Goal: Information Seeking & Learning: Check status

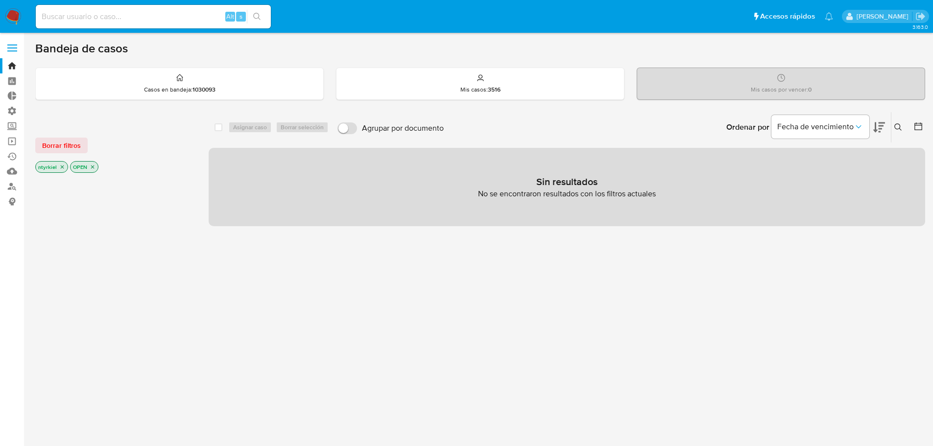
click at [13, 47] on span at bounding box center [12, 47] width 10 height 1
click at [0, 0] on input "checkbox" at bounding box center [0, 0] width 0 height 0
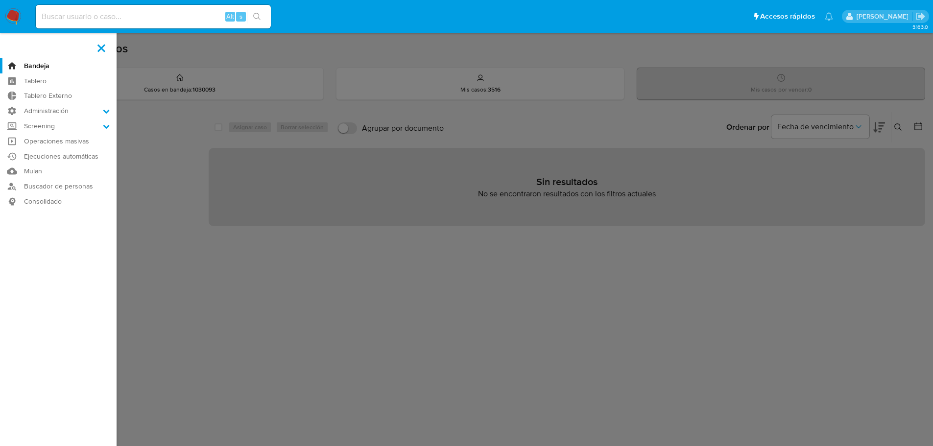
click at [105, 46] on label at bounding box center [101, 48] width 24 height 21
click at [0, 0] on input "checkbox" at bounding box center [0, 0] width 0 height 0
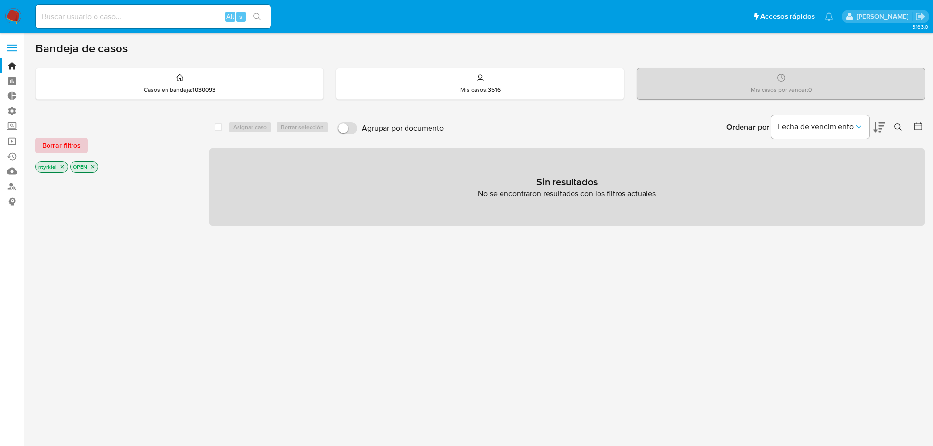
click at [52, 143] on span "Borrar filtros" at bounding box center [61, 146] width 39 height 14
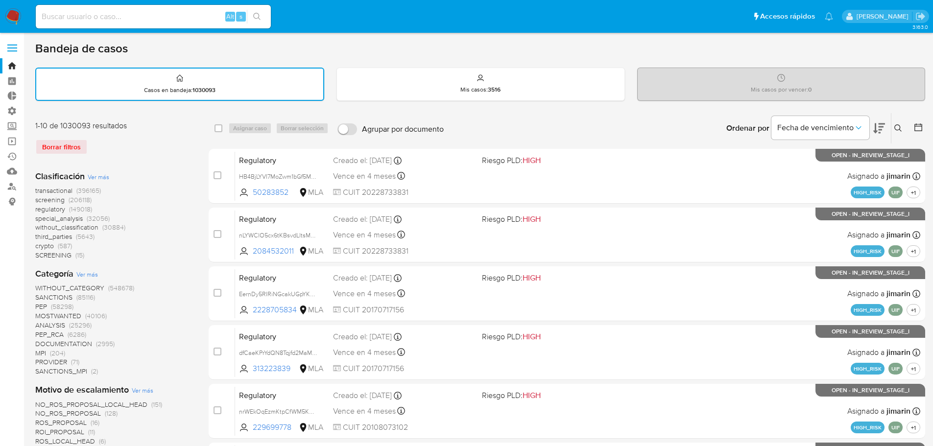
click at [47, 201] on span "screening" at bounding box center [49, 200] width 29 height 10
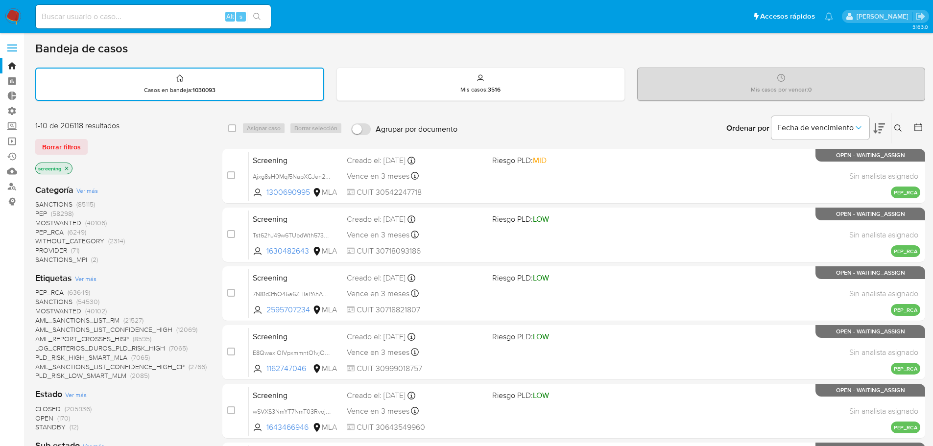
click at [52, 201] on span "SANCTIONS" at bounding box center [53, 204] width 37 height 10
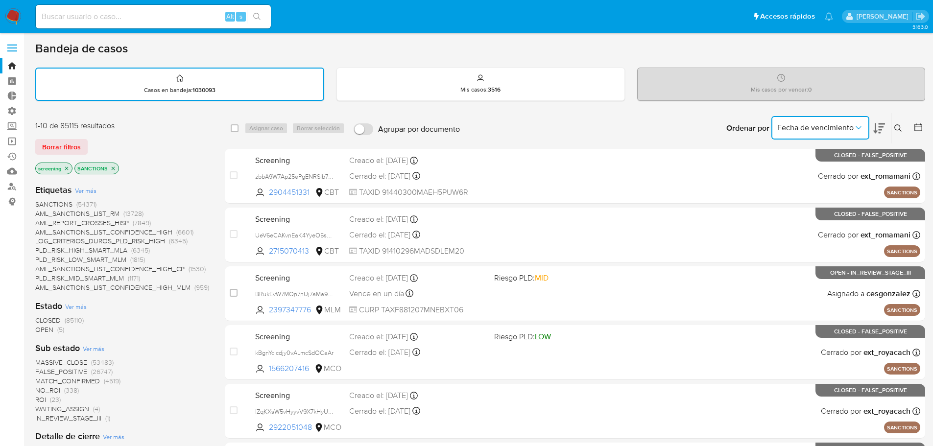
click at [809, 123] on span "Fecha de vencimiento" at bounding box center [815, 128] width 76 height 10
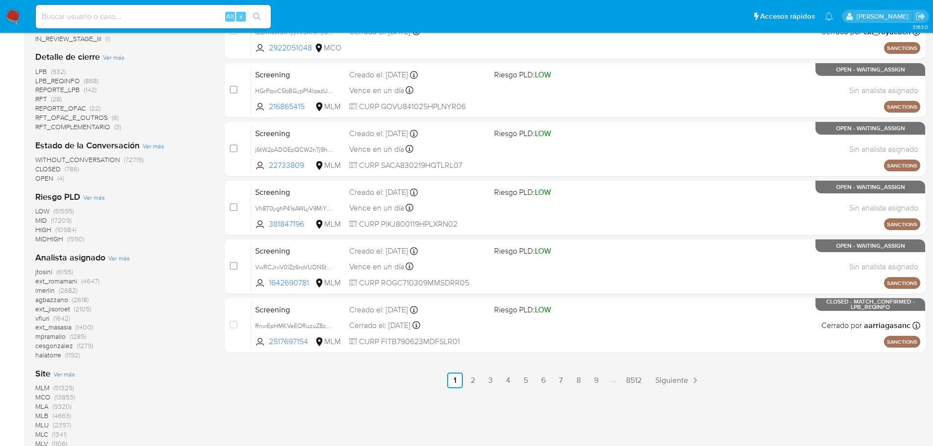
scroll to position [441, 0]
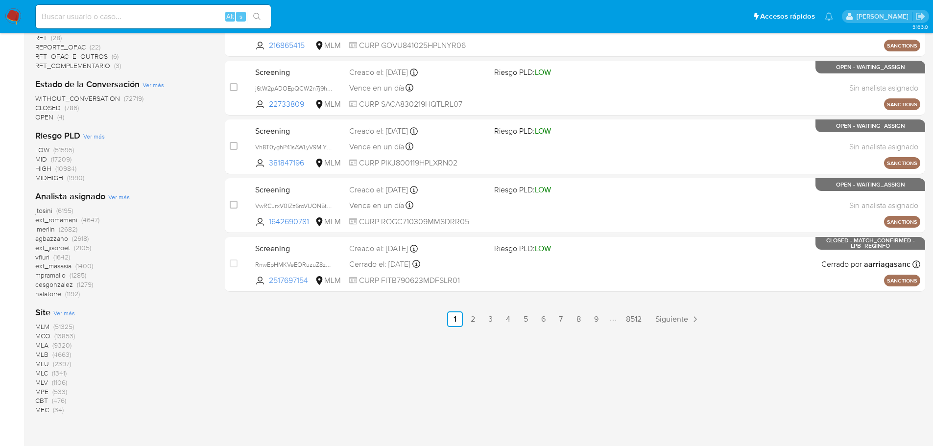
click at [39, 348] on span "MLA" at bounding box center [41, 345] width 13 height 10
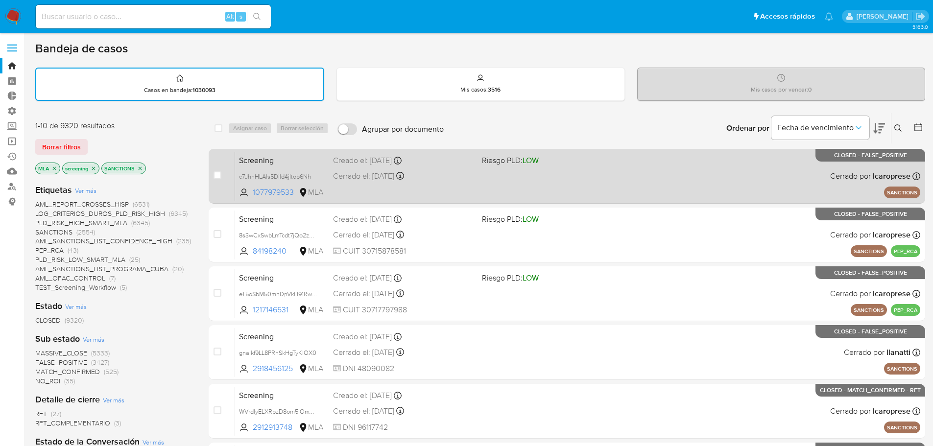
click at [309, 161] on span "Screening" at bounding box center [282, 159] width 86 height 13
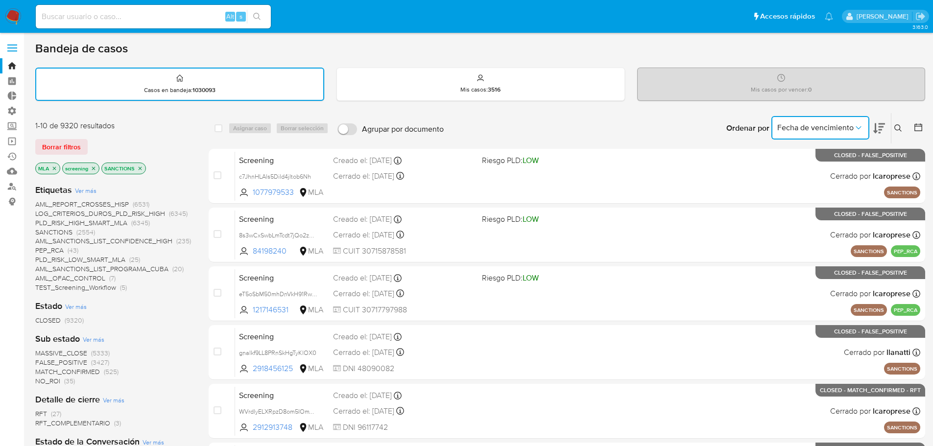
click at [856, 125] on icon "Ordenar por" at bounding box center [858, 128] width 10 height 10
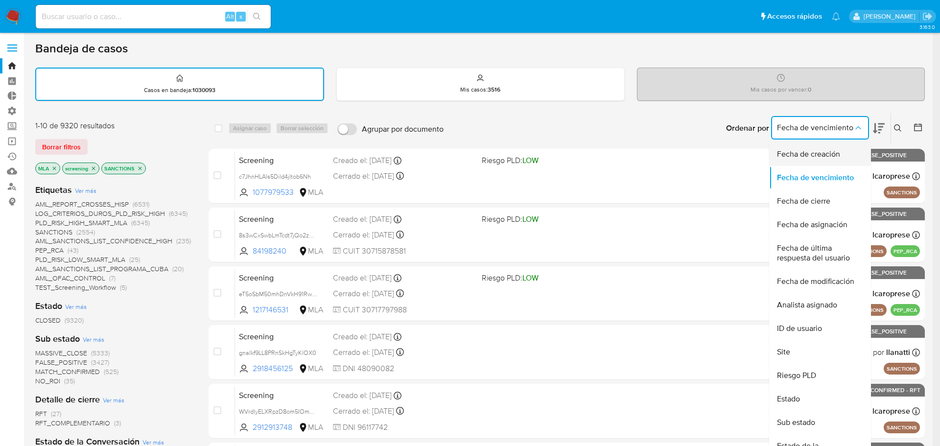
click at [820, 149] on span "Fecha de creación" at bounding box center [808, 154] width 63 height 10
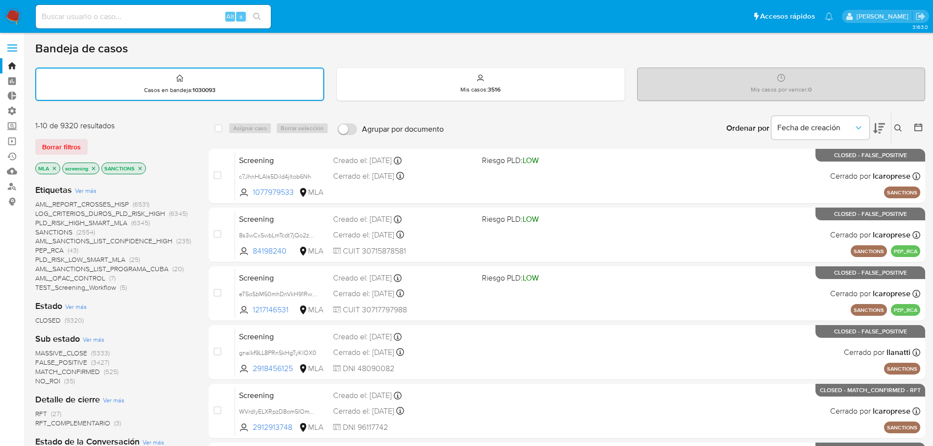
click at [880, 130] on icon at bounding box center [879, 128] width 12 height 10
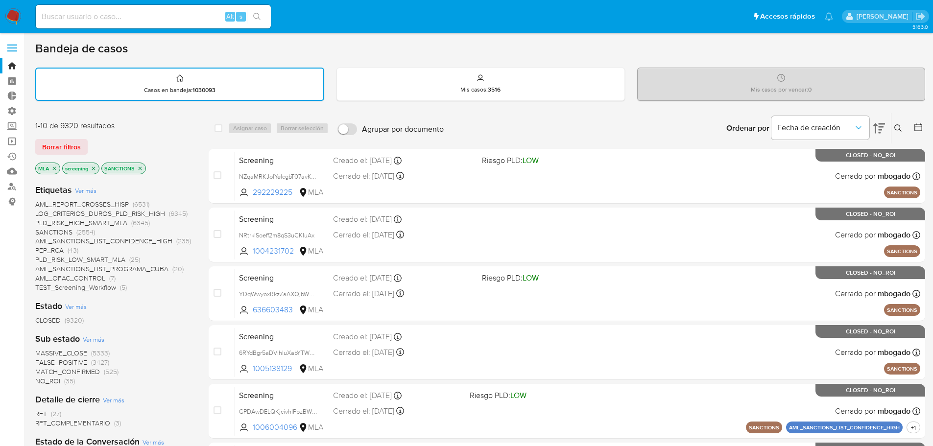
click at [880, 130] on icon at bounding box center [879, 128] width 12 height 10
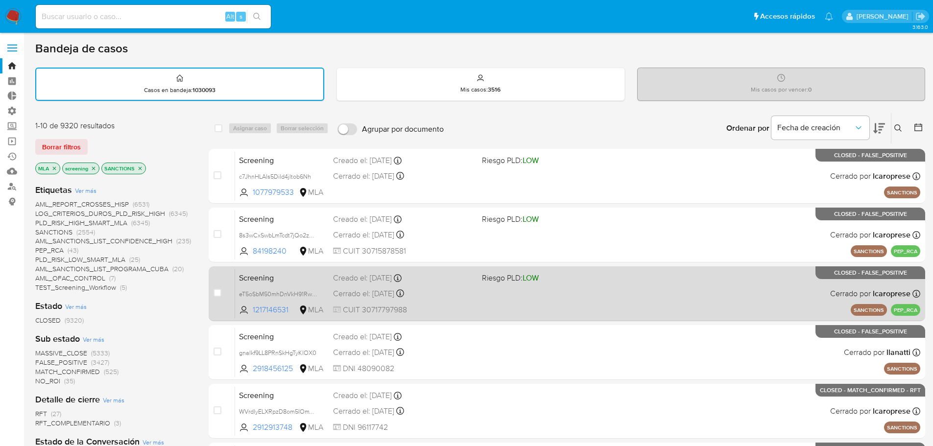
click at [442, 284] on div "Screening eT5oSbM50mhDnVkH91RwcQbO 1217146531 MLA Riesgo PLD: LOW Creado el: 11…" at bounding box center [577, 293] width 685 height 49
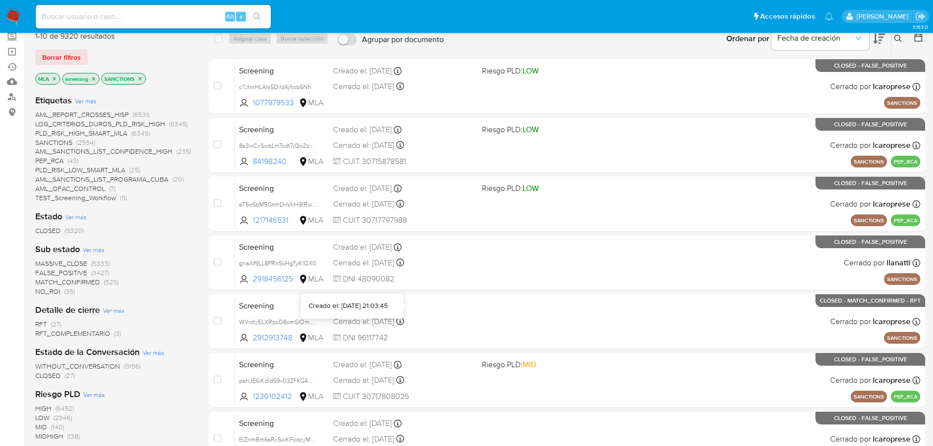
scroll to position [98, 0]
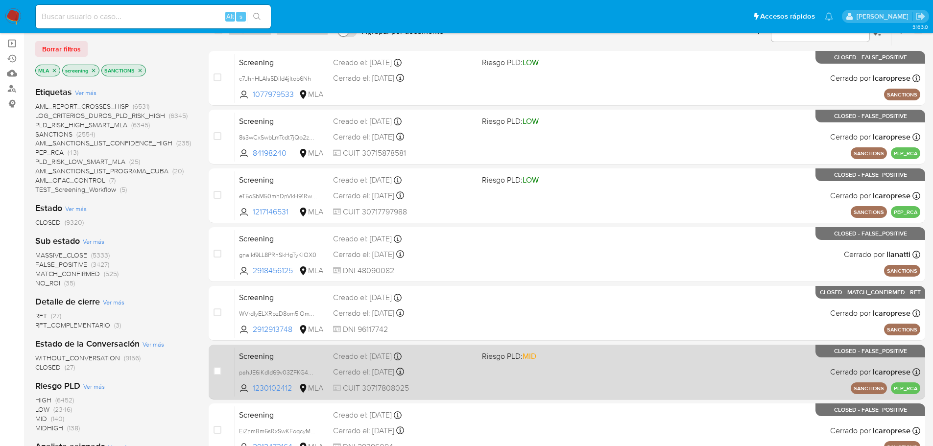
click at [441, 354] on div "Creado el: 08/10/2025 Creado el: 08/10/2025 07:26:08" at bounding box center [403, 356] width 141 height 11
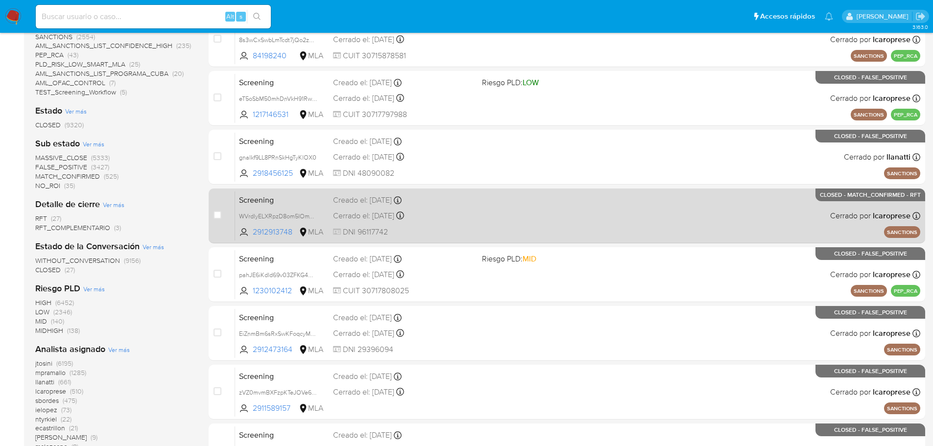
scroll to position [196, 0]
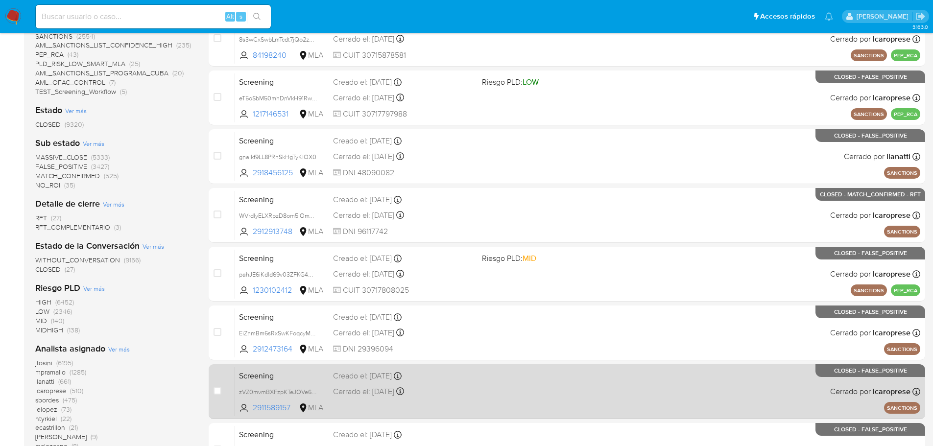
click at [441, 391] on div "Cerrado el: 07/10/2025 Cerrado el: 07/10/2025 16:57:57" at bounding box center [403, 391] width 141 height 11
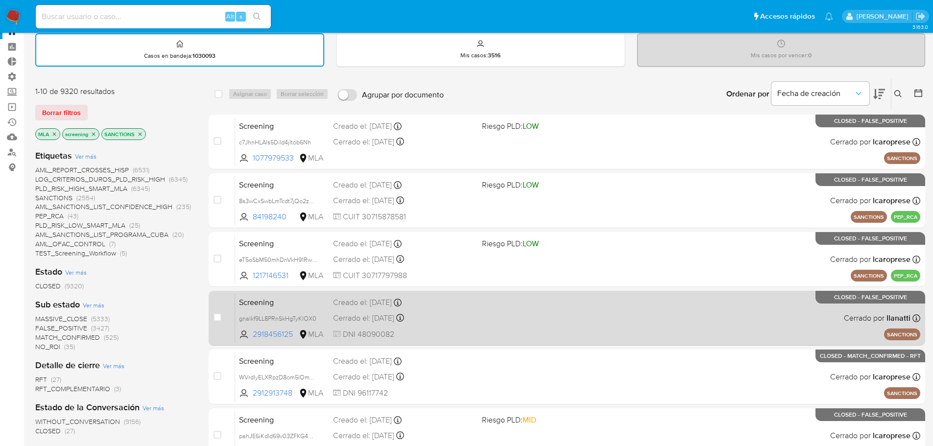
scroll to position [0, 0]
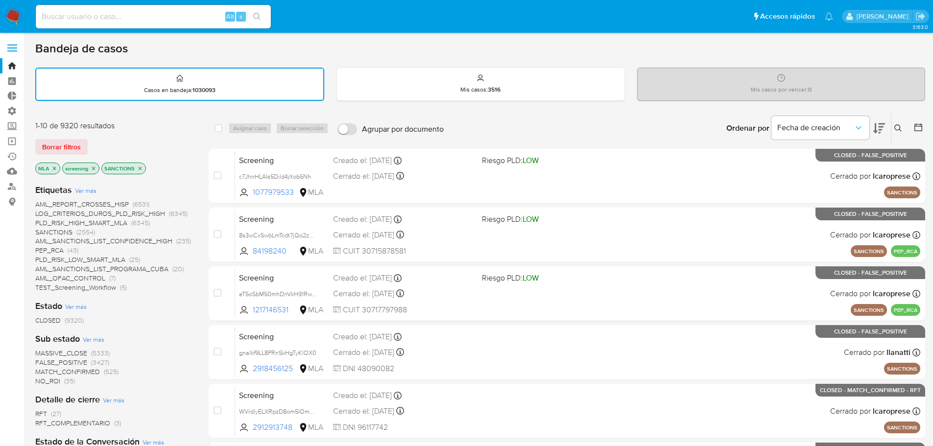
click at [141, 166] on icon "close-filter" at bounding box center [140, 168] width 6 height 6
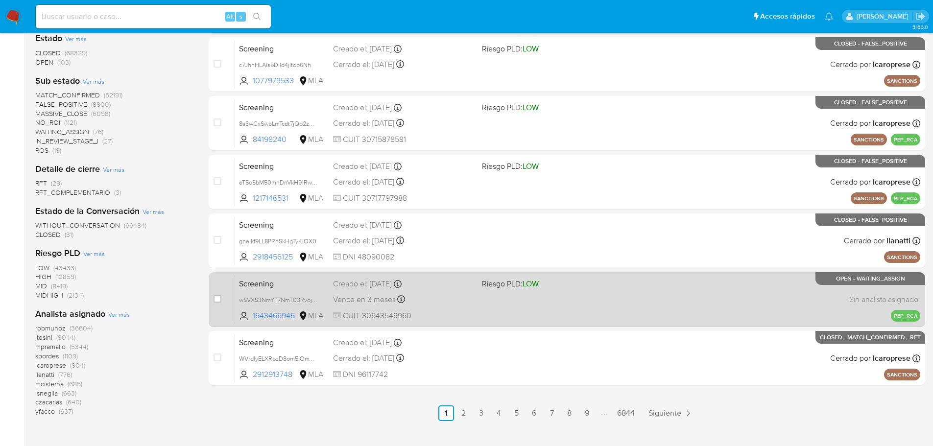
scroll to position [405, 0]
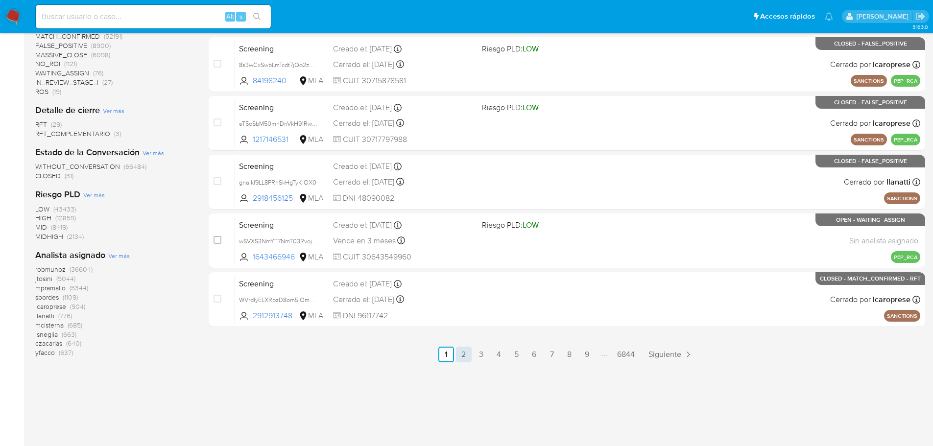
click at [462, 355] on link "2" at bounding box center [464, 355] width 16 height 16
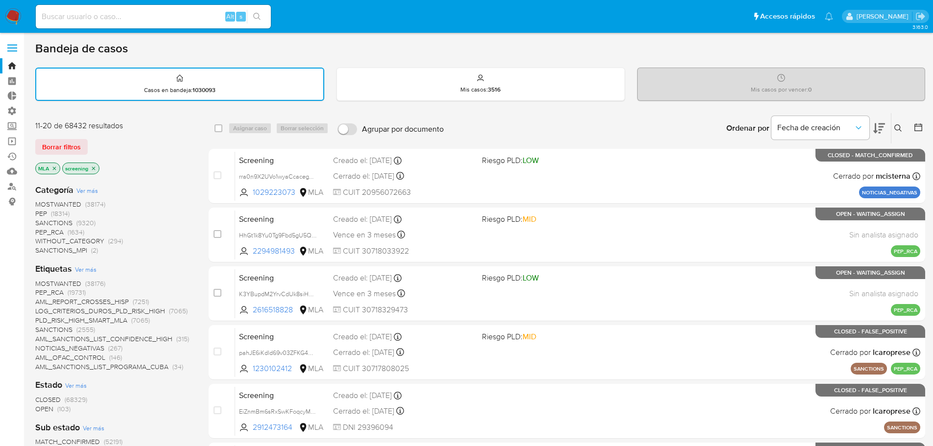
click at [61, 222] on span "SANCTIONS" at bounding box center [53, 223] width 37 height 10
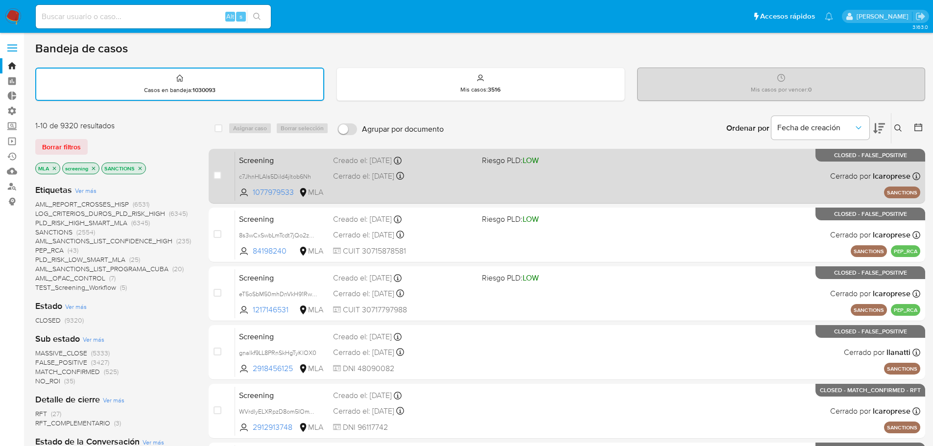
click at [289, 160] on span "Screening" at bounding box center [282, 159] width 86 height 13
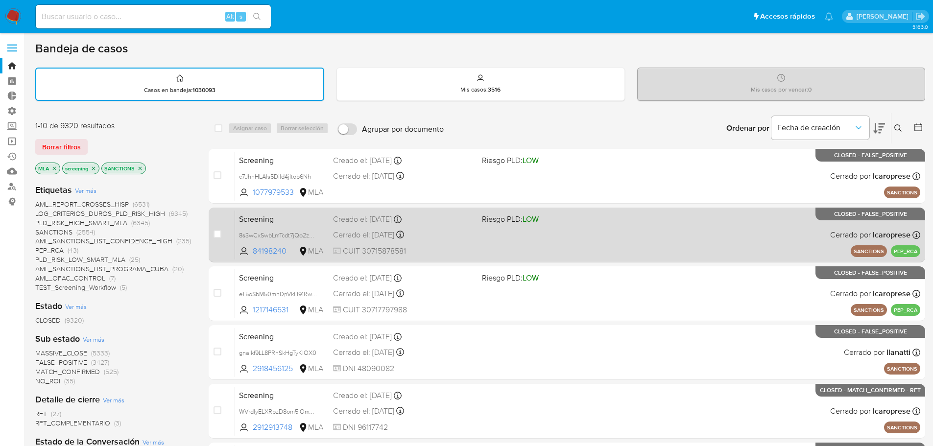
click at [314, 221] on span "Screening" at bounding box center [282, 218] width 86 height 13
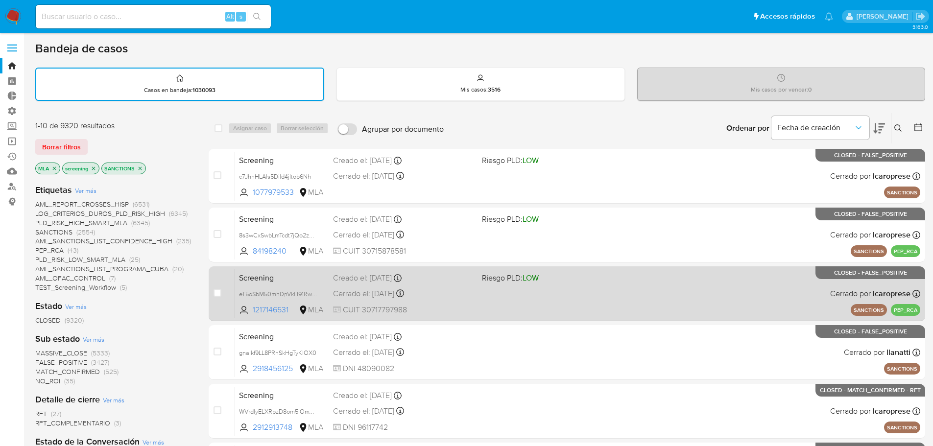
click at [312, 275] on span "Screening" at bounding box center [282, 277] width 86 height 13
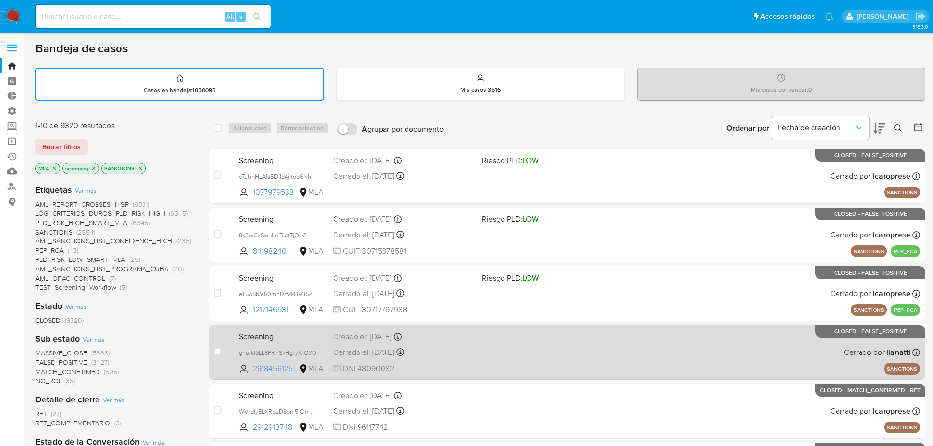
click at [304, 341] on span "Screening" at bounding box center [282, 336] width 86 height 13
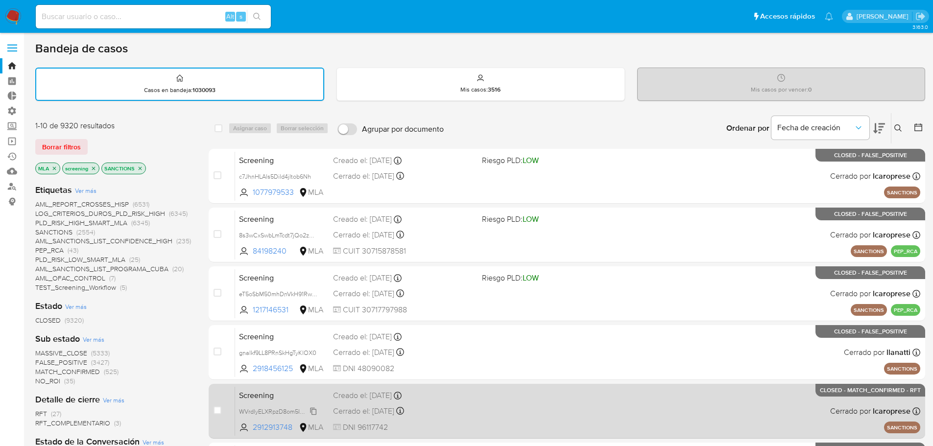
click at [308, 407] on span "WVrdlyELXRpzD8om5IOmVKKp" at bounding box center [281, 410] width 85 height 11
click at [296, 394] on span "Screening" at bounding box center [282, 394] width 86 height 13
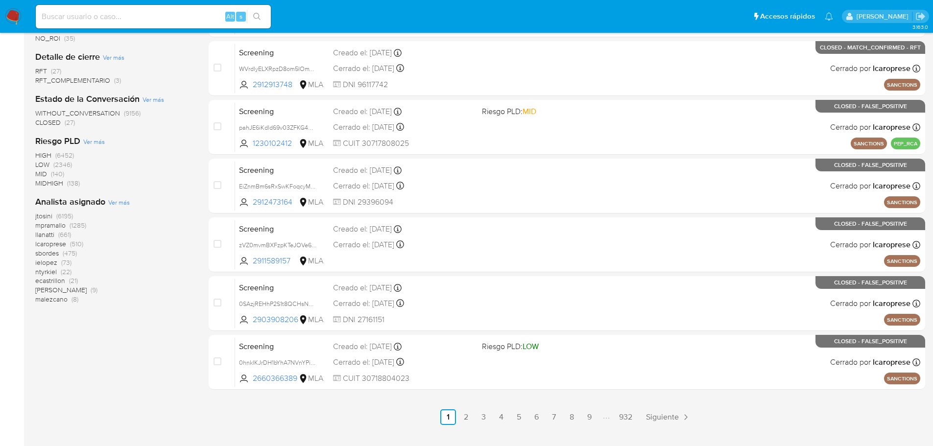
scroll to position [363, 0]
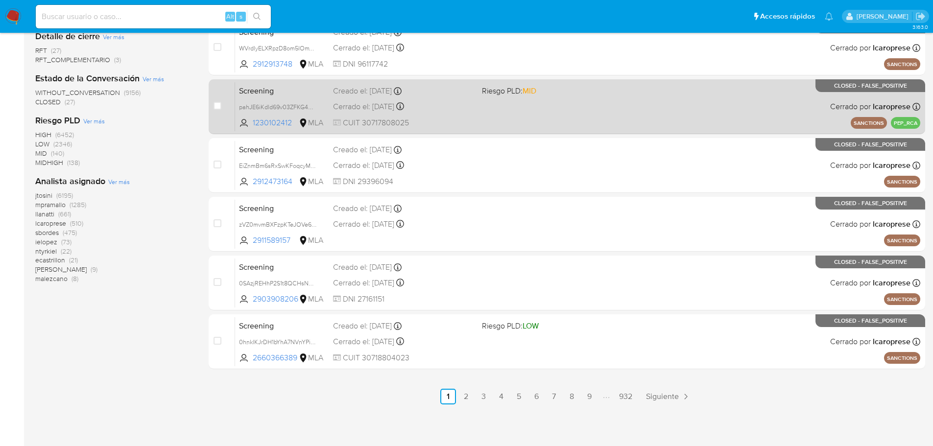
click at [304, 89] on span "Screening" at bounding box center [282, 90] width 86 height 13
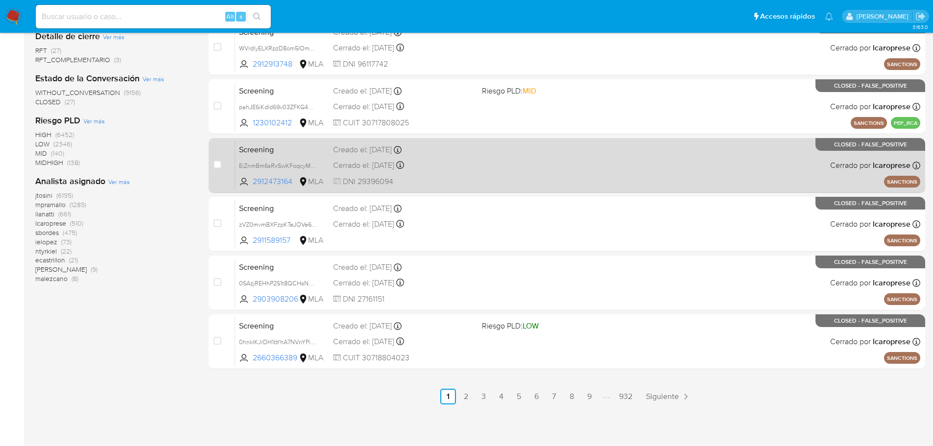
click at [297, 144] on span "Screening" at bounding box center [282, 148] width 86 height 13
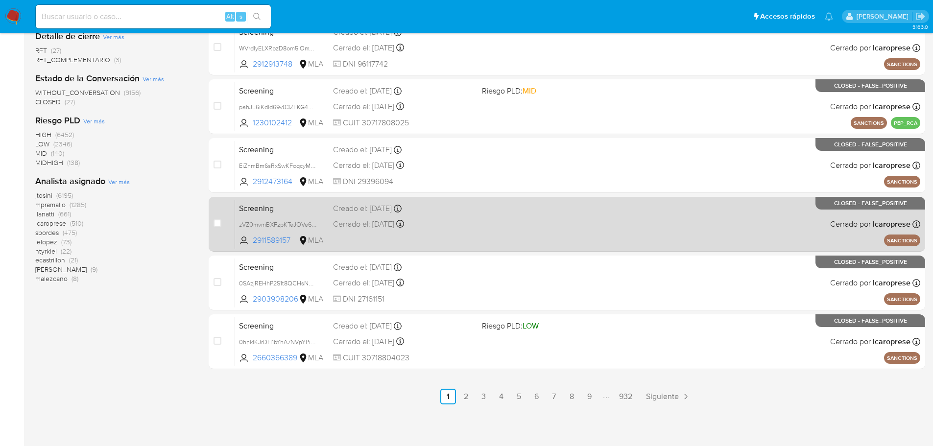
click at [290, 207] on span "Screening" at bounding box center [282, 207] width 86 height 13
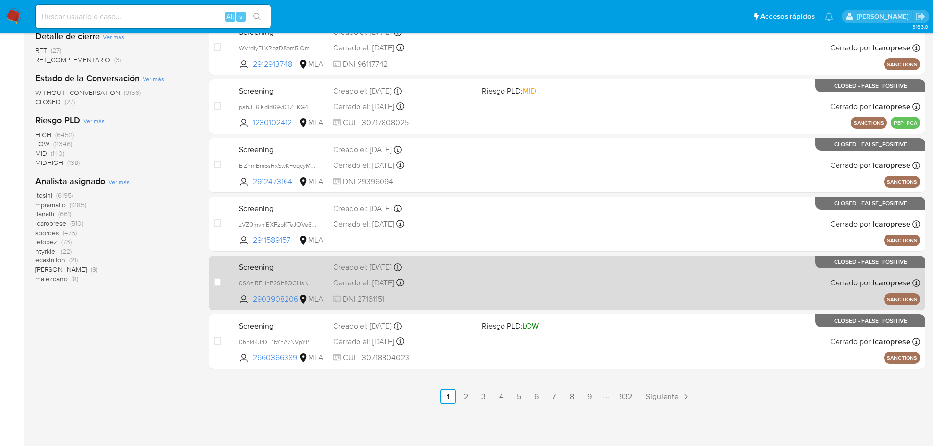
click at [294, 266] on span "Screening" at bounding box center [282, 266] width 86 height 13
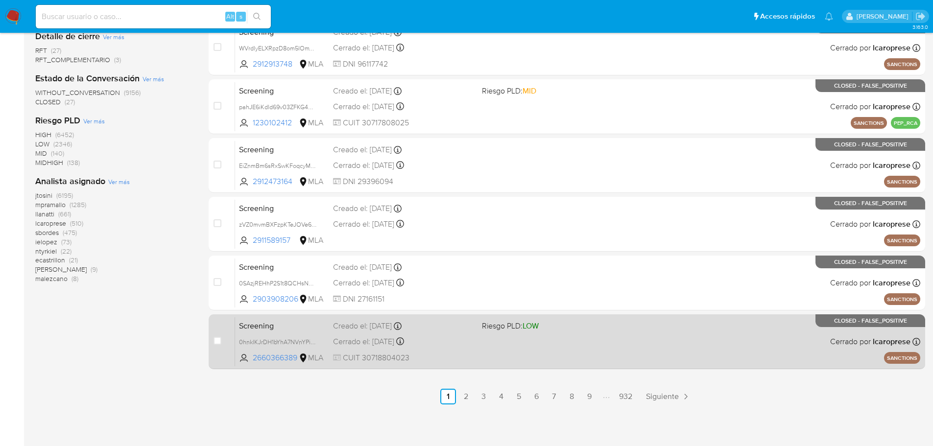
click at [305, 329] on span "Screening" at bounding box center [282, 325] width 86 height 13
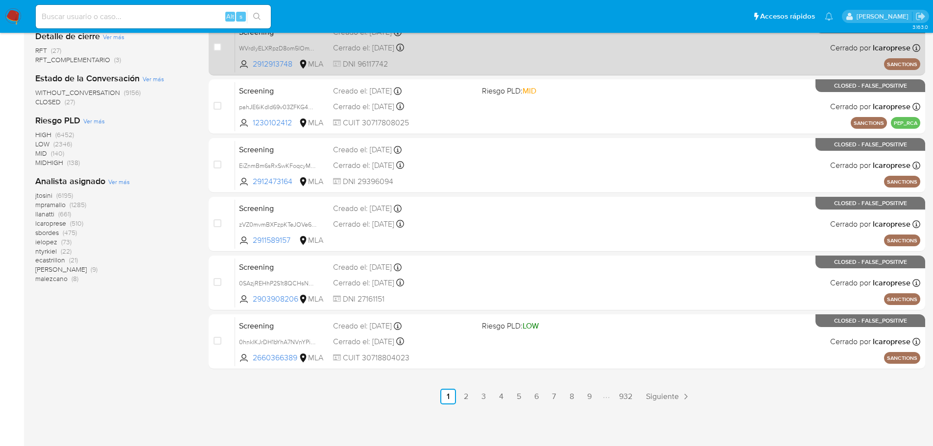
click at [465, 398] on link "2" at bounding box center [466, 397] width 16 height 16
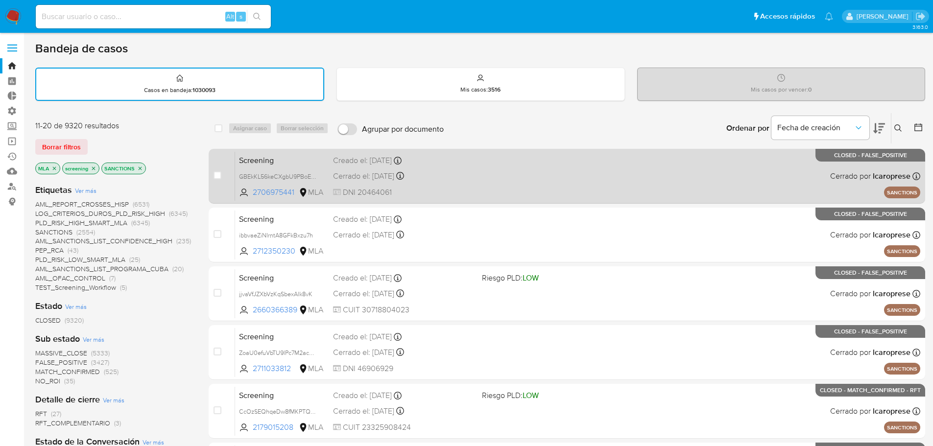
click at [302, 163] on span "Screening" at bounding box center [282, 159] width 86 height 13
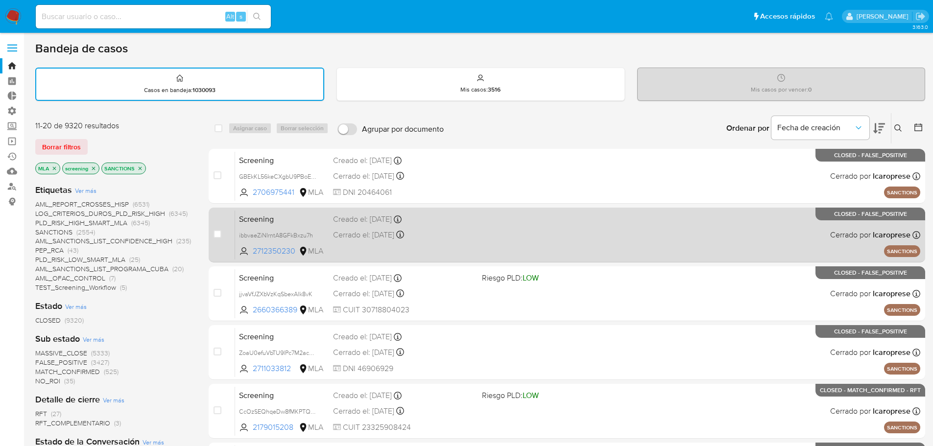
click at [286, 222] on span "Screening" at bounding box center [282, 218] width 86 height 13
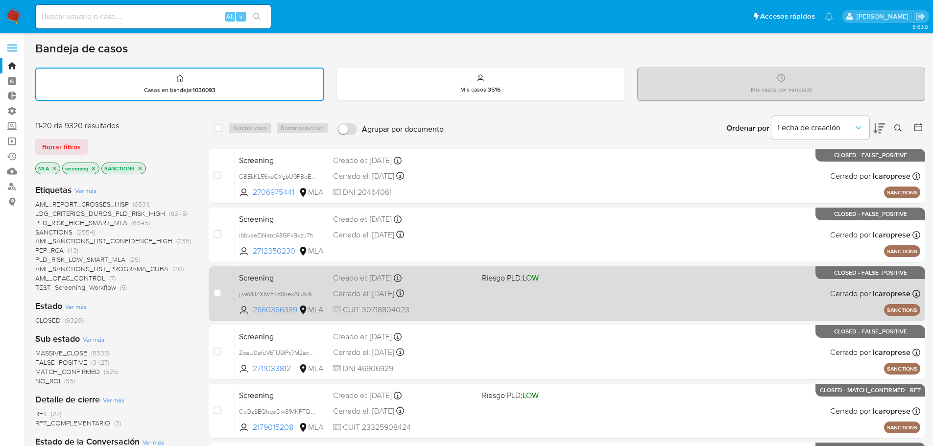
click at [291, 276] on span "Screening" at bounding box center [282, 277] width 86 height 13
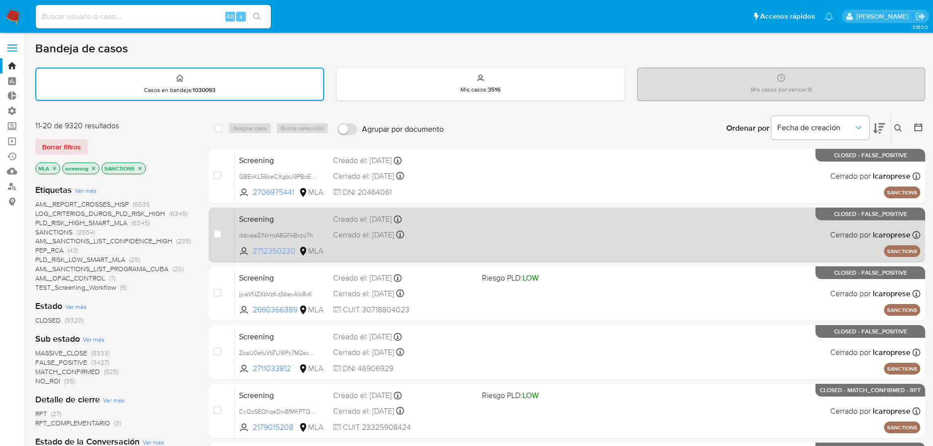
scroll to position [98, 0]
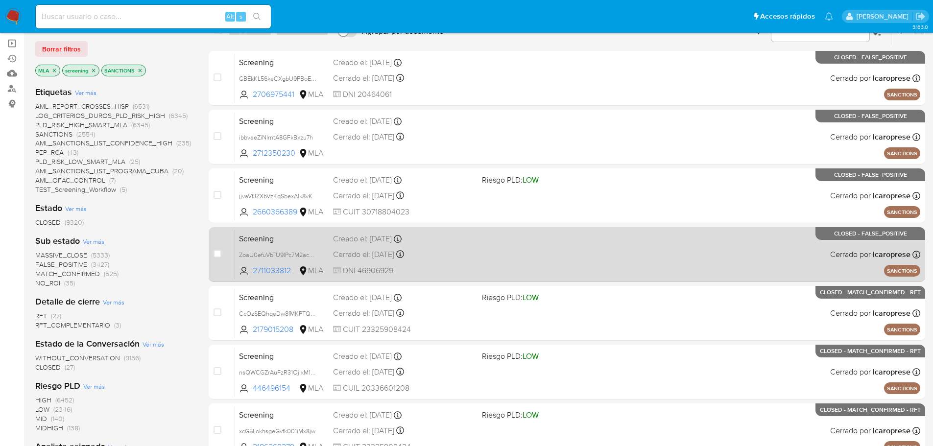
click at [294, 241] on span "Screening" at bounding box center [282, 238] width 86 height 13
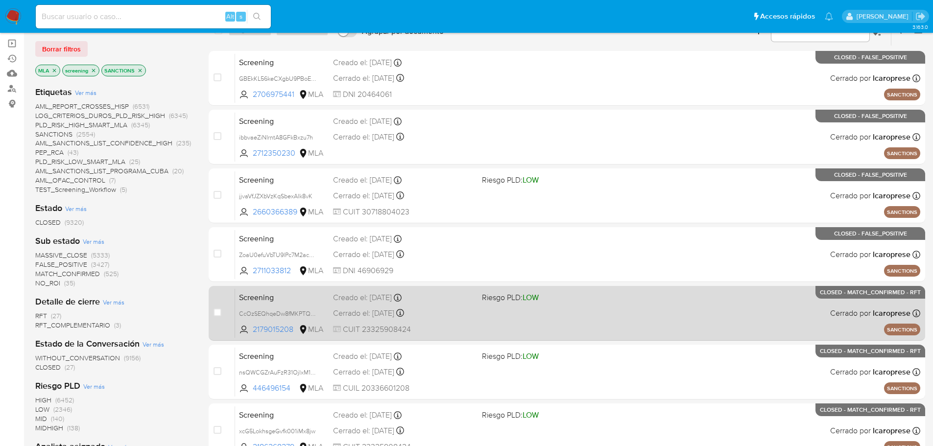
click at [300, 296] on span "Screening" at bounding box center [282, 296] width 86 height 13
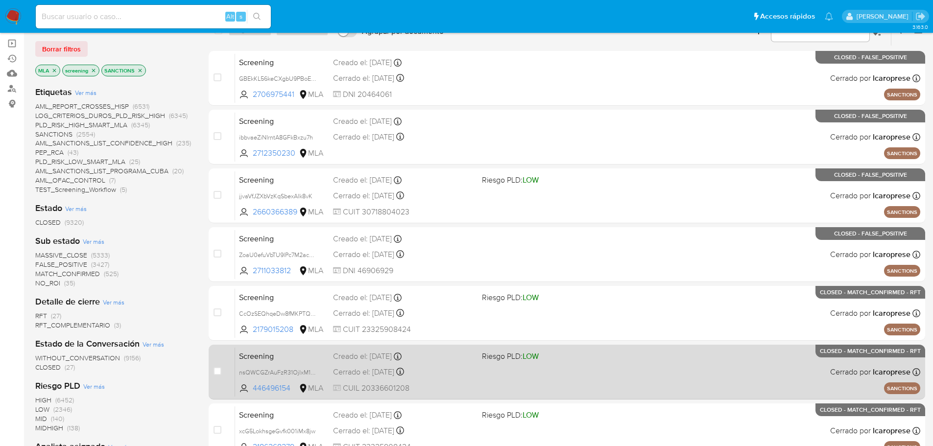
click at [298, 358] on span "Screening" at bounding box center [282, 355] width 86 height 13
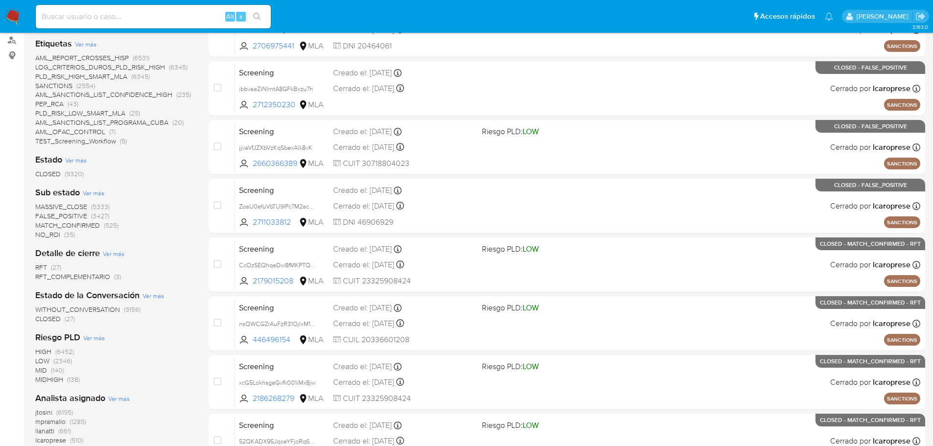
scroll to position [147, 0]
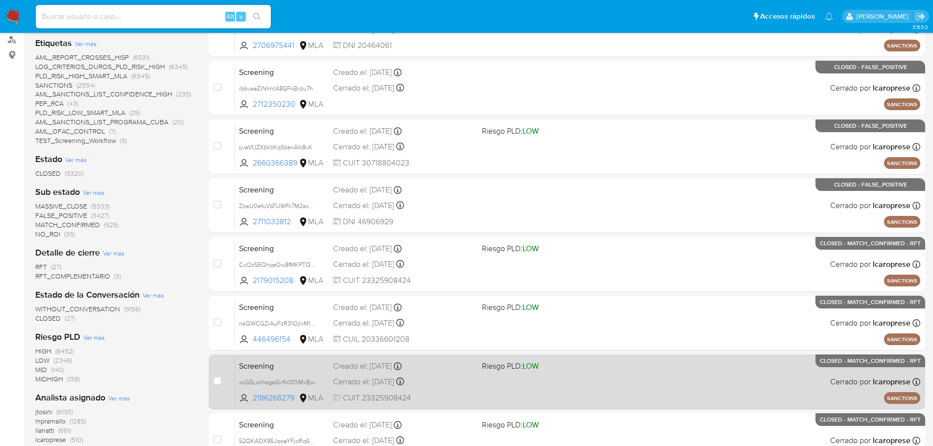
click at [276, 363] on span "Screening" at bounding box center [282, 365] width 86 height 13
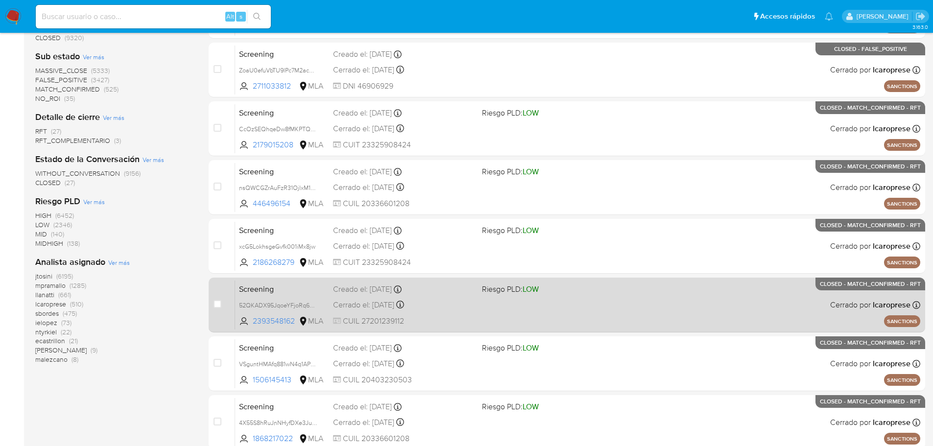
scroll to position [294, 0]
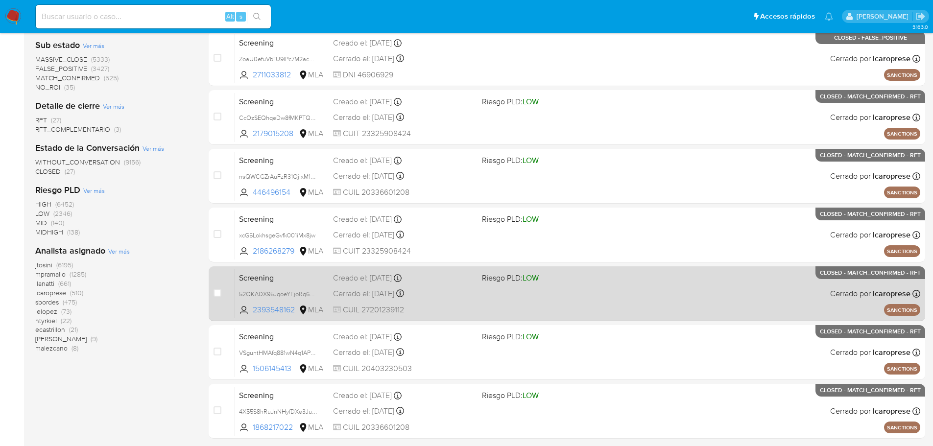
click at [292, 281] on span "Screening" at bounding box center [282, 277] width 86 height 13
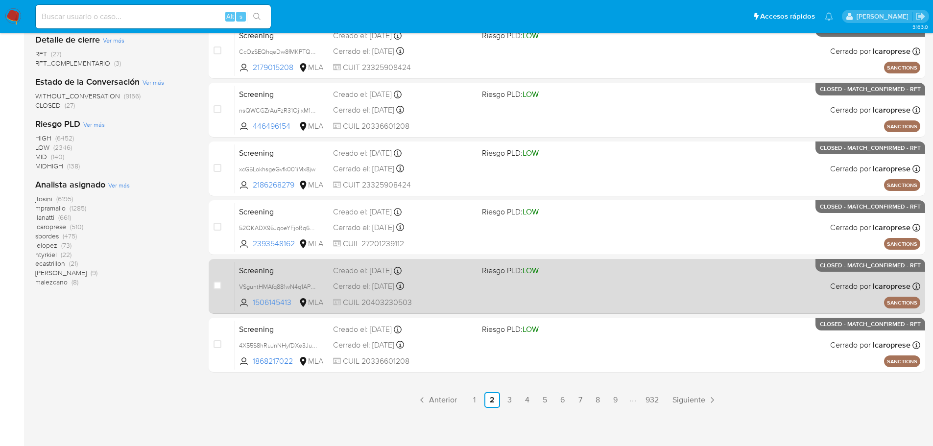
scroll to position [363, 0]
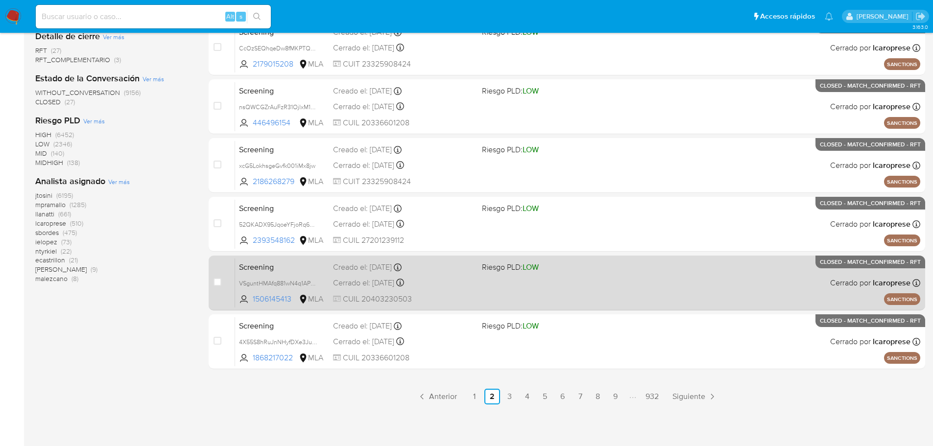
click at [284, 264] on span "Screening" at bounding box center [282, 266] width 86 height 13
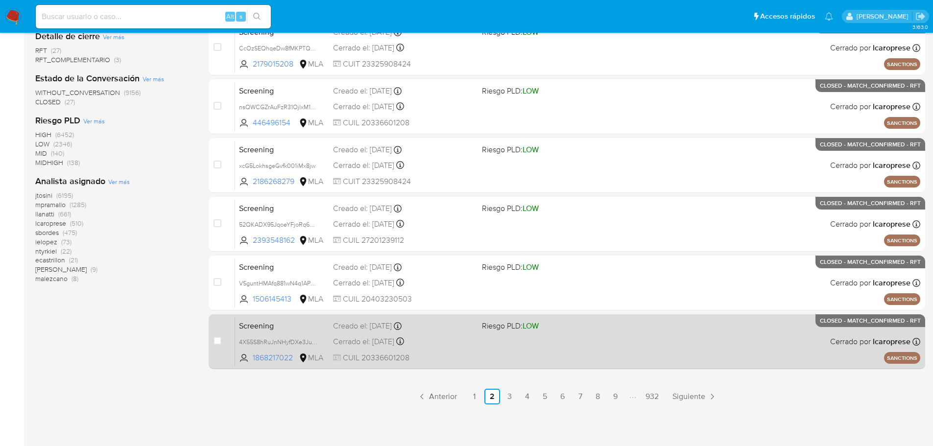
click at [278, 322] on span "Screening" at bounding box center [282, 325] width 86 height 13
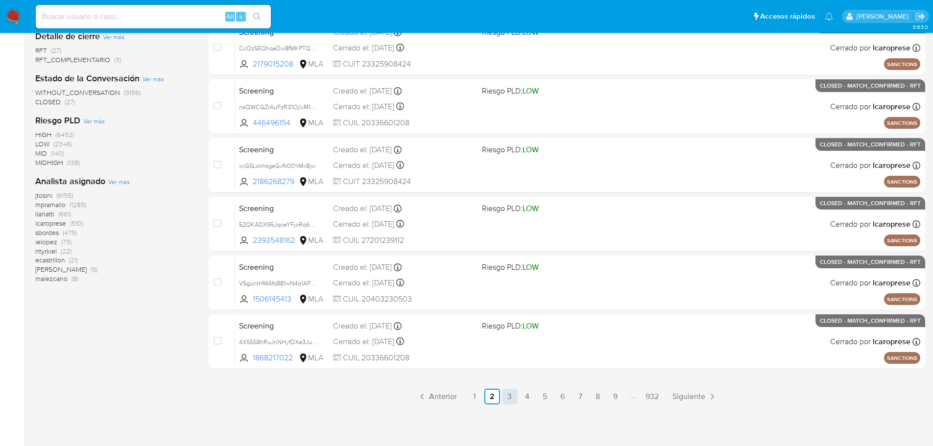
click at [510, 400] on link "3" at bounding box center [510, 397] width 16 height 16
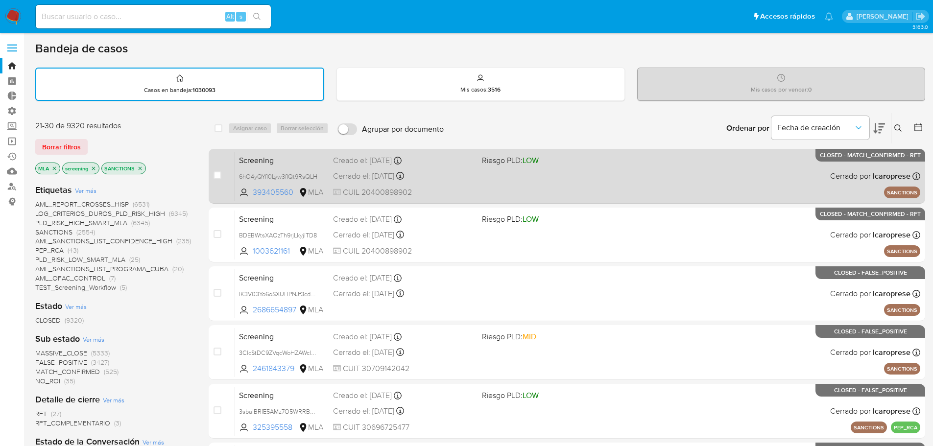
click at [309, 160] on span "Screening" at bounding box center [282, 159] width 86 height 13
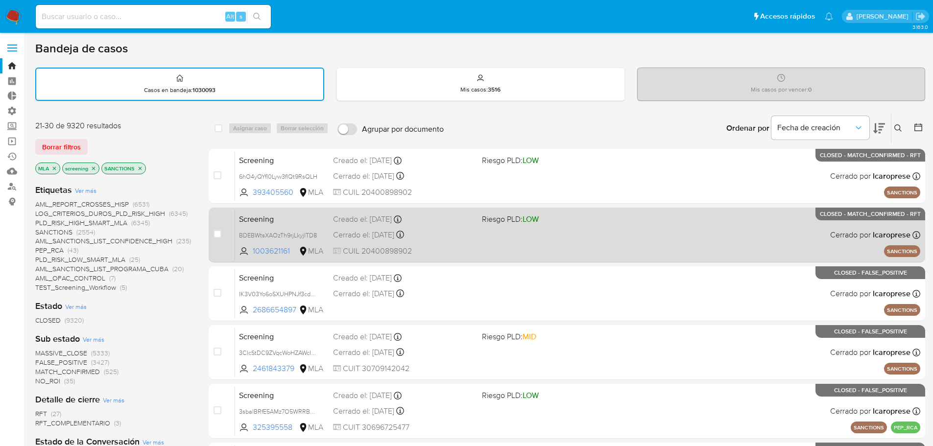
click at [300, 216] on span "Screening" at bounding box center [282, 218] width 86 height 13
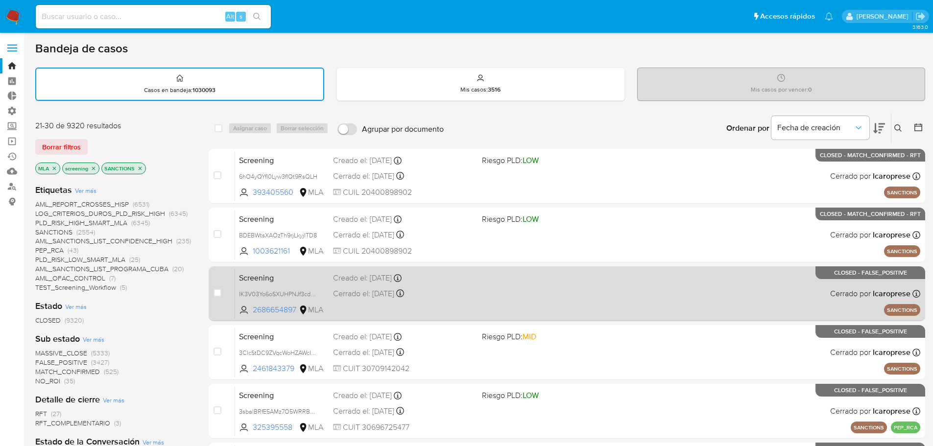
click at [310, 281] on span "Screening" at bounding box center [282, 277] width 86 height 13
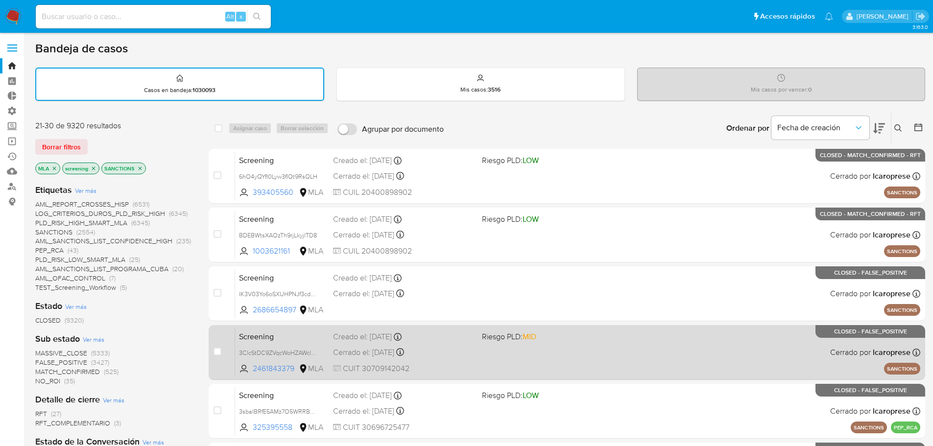
click at [304, 339] on span "Screening" at bounding box center [282, 336] width 86 height 13
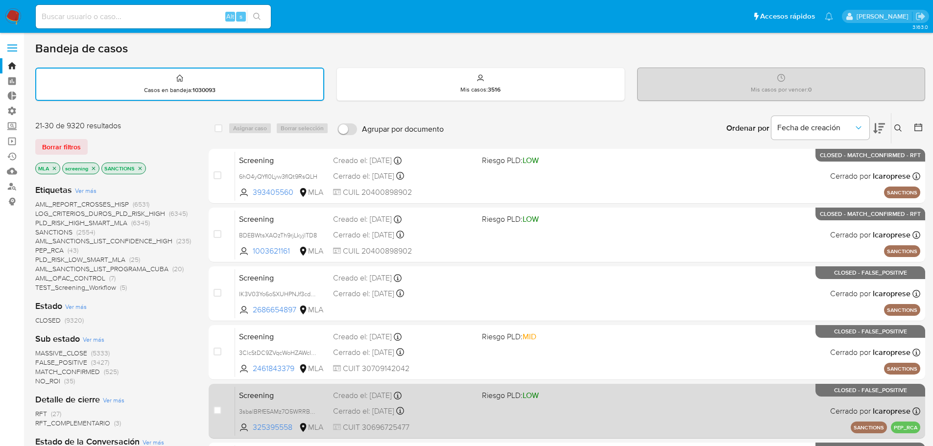
click at [319, 391] on span "Screening" at bounding box center [282, 394] width 86 height 13
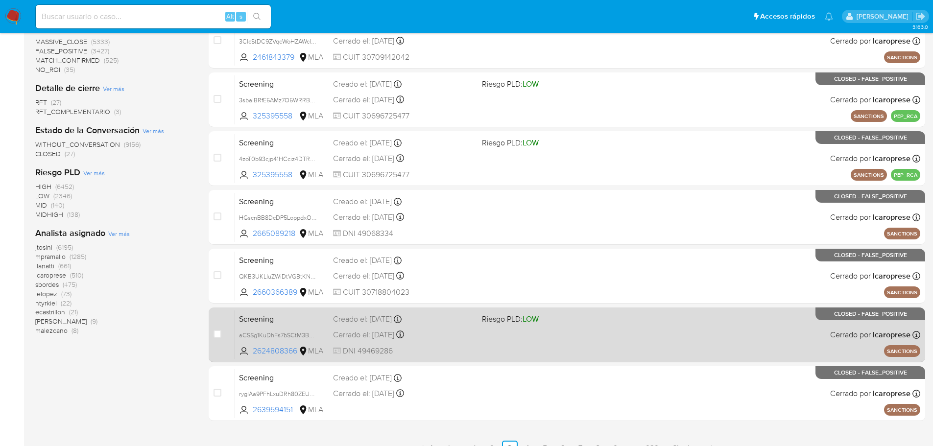
scroll to position [363, 0]
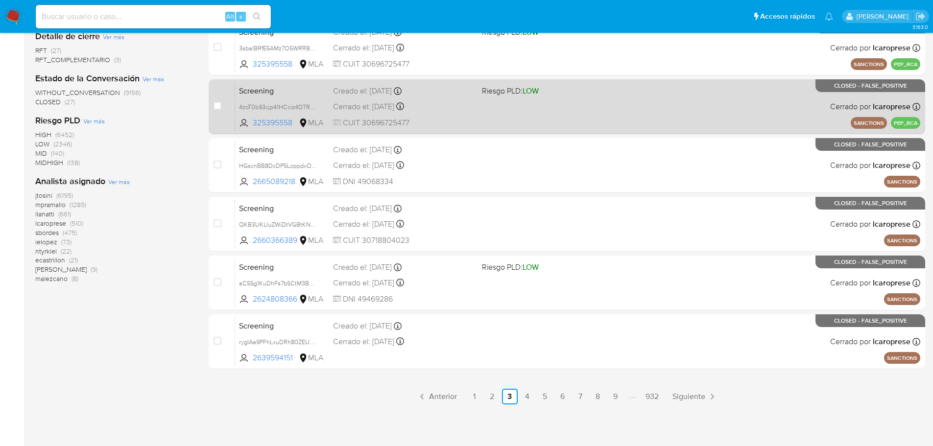
click at [294, 93] on span "Screening" at bounding box center [282, 90] width 86 height 13
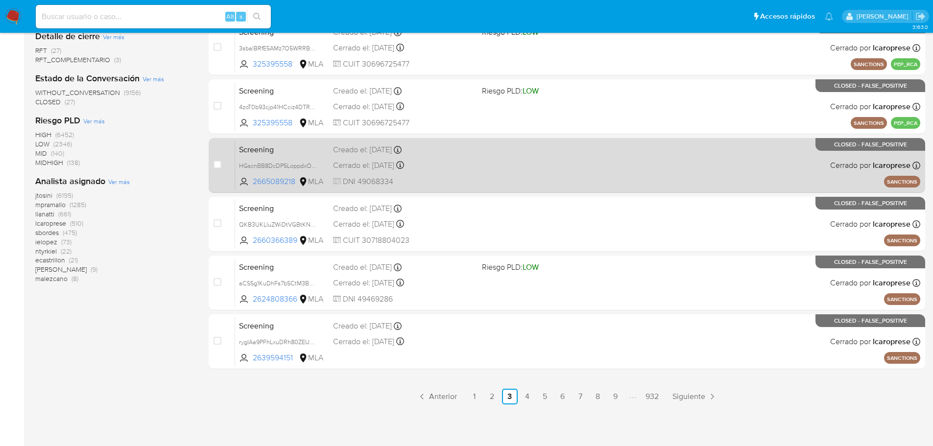
click at [292, 142] on span "Screening" at bounding box center [282, 148] width 86 height 13
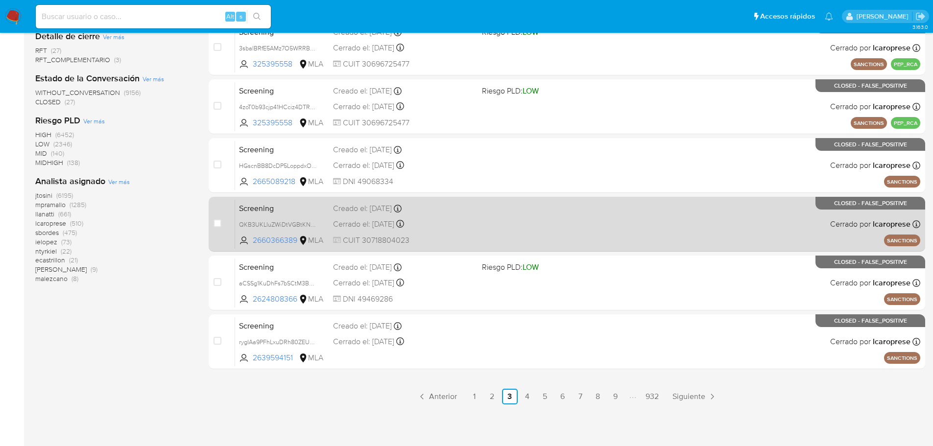
click at [279, 205] on span "Screening" at bounding box center [282, 207] width 86 height 13
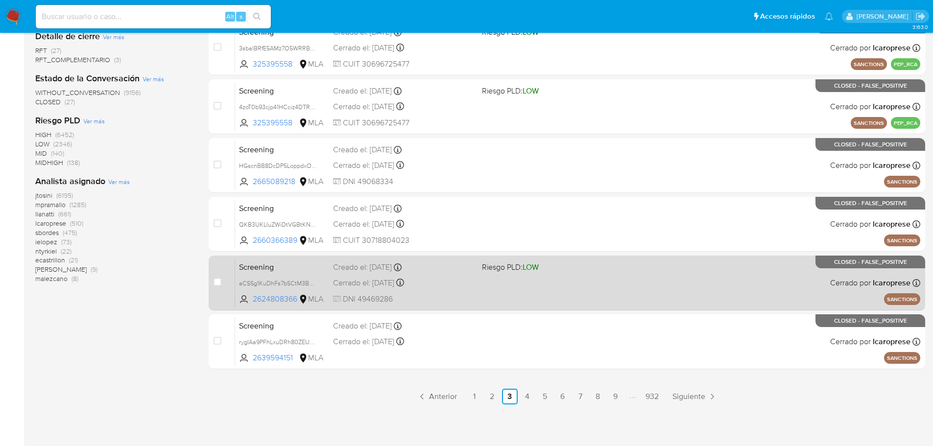
click at [281, 266] on span "Screening" at bounding box center [282, 266] width 86 height 13
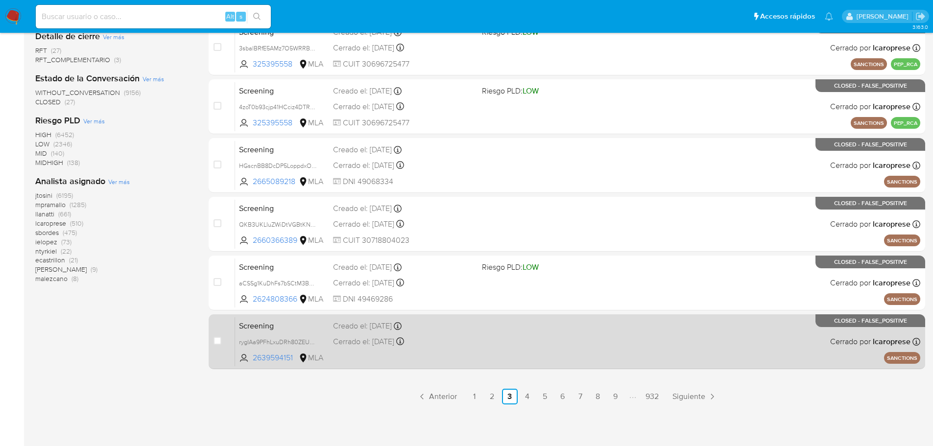
click at [277, 318] on div "Screening rygIAa9PFhLxuDRh80ZEUCo5 2639594151 MLA Creado el: 22/08/2025 Creado …" at bounding box center [577, 341] width 685 height 49
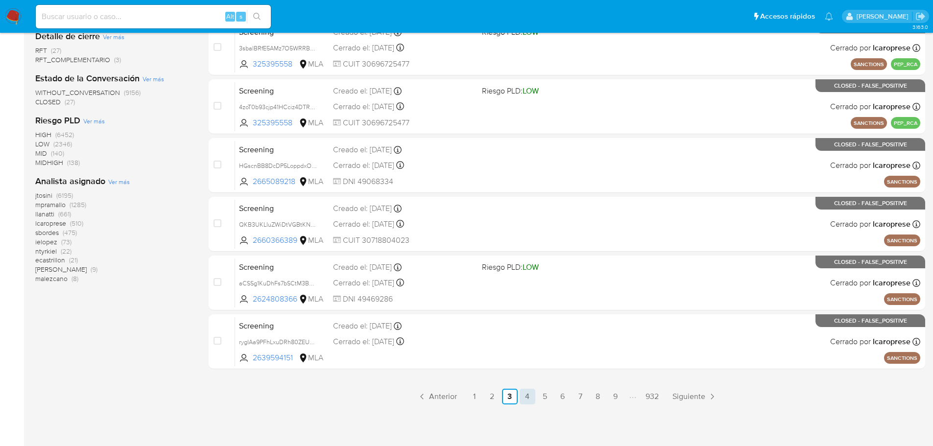
click at [530, 396] on link "4" at bounding box center [527, 397] width 16 height 16
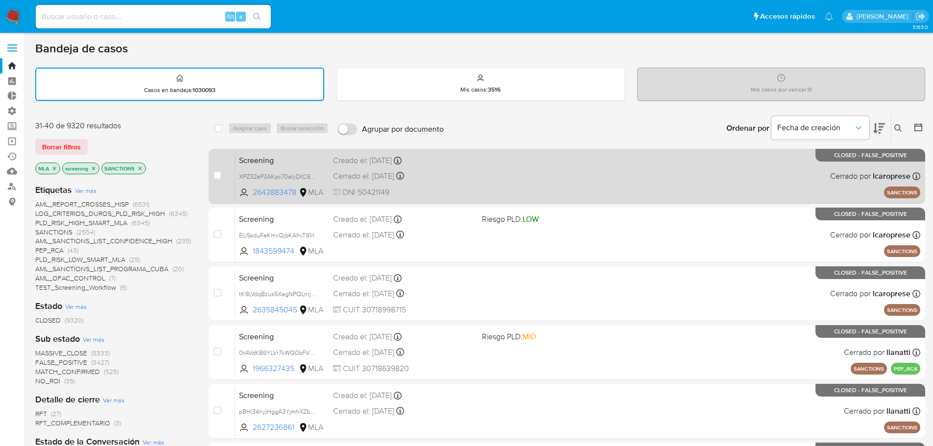
click at [305, 165] on span "Screening" at bounding box center [282, 159] width 86 height 13
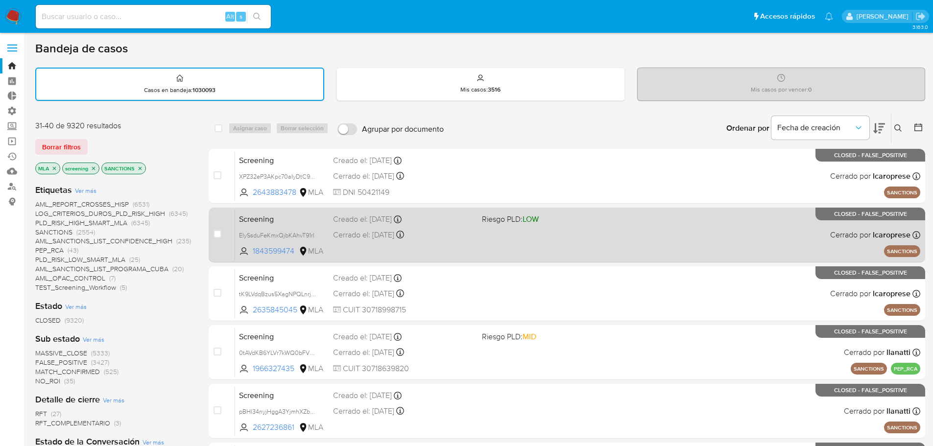
click at [293, 222] on span "Screening" at bounding box center [282, 218] width 86 height 13
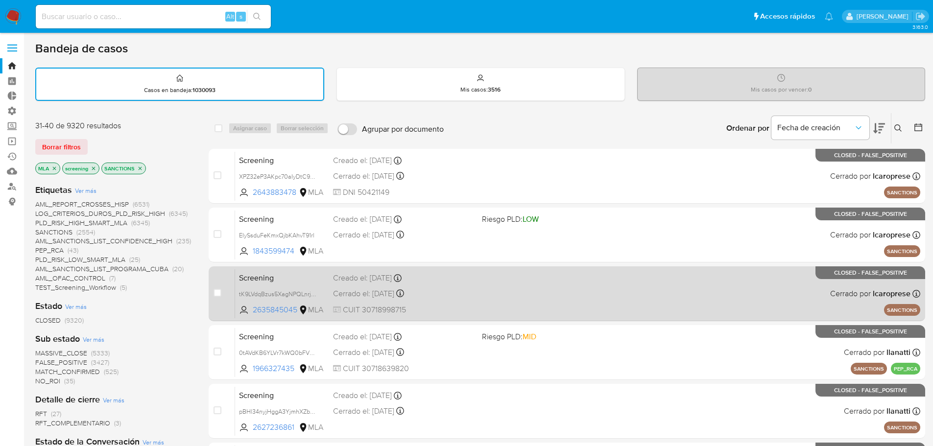
click at [309, 278] on span "Screening" at bounding box center [282, 277] width 86 height 13
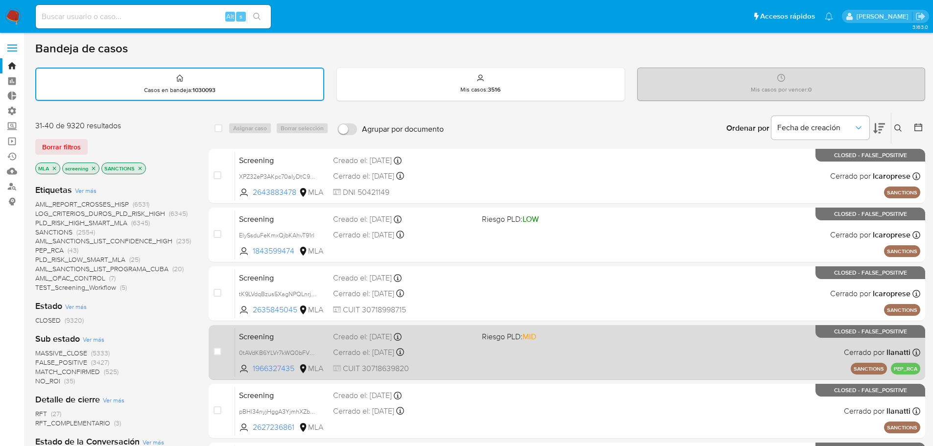
click at [303, 343] on div "Screening 0tAVdKB6YLVr7kWQ0bFVvysc 1966327435 MLA Riesgo PLD: MID Creado el: 17…" at bounding box center [577, 352] width 685 height 49
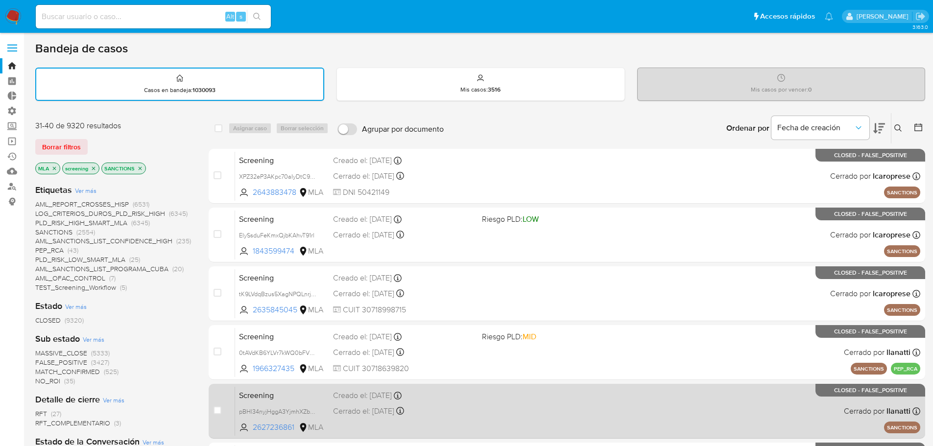
click at [312, 398] on span "Screening" at bounding box center [282, 394] width 86 height 13
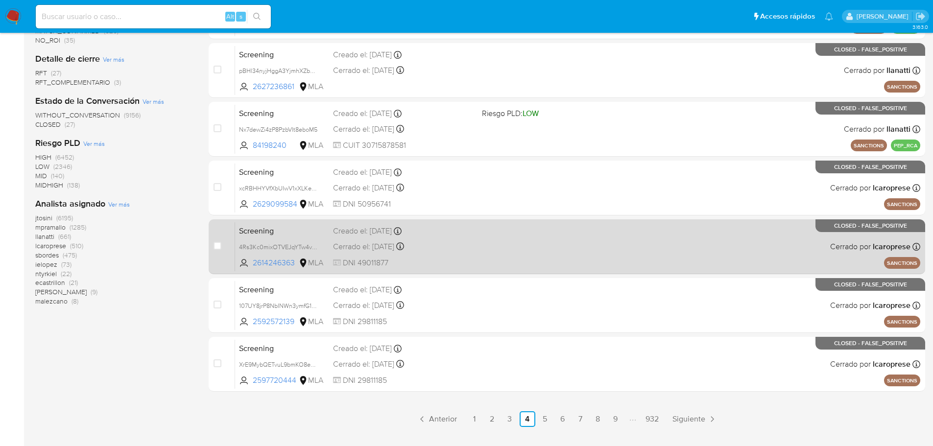
scroll to position [343, 0]
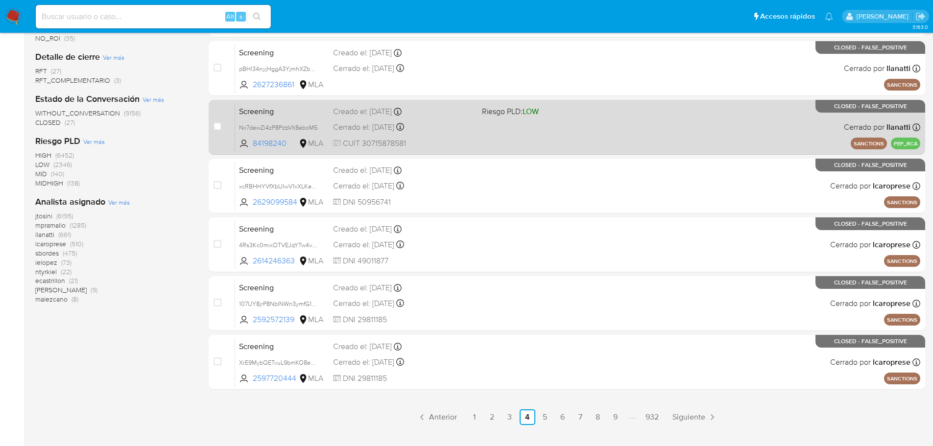
click at [299, 115] on span "Screening" at bounding box center [282, 110] width 86 height 13
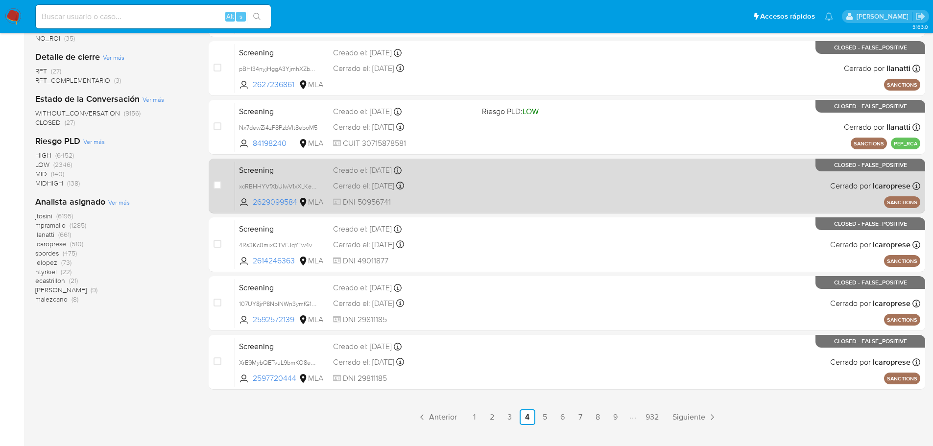
click at [293, 169] on span "Screening" at bounding box center [282, 169] width 86 height 13
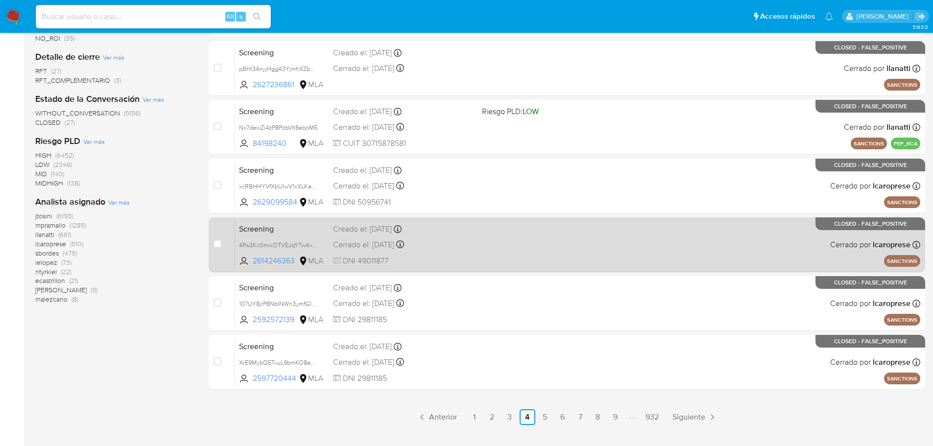
click at [309, 231] on span "Screening" at bounding box center [282, 228] width 86 height 13
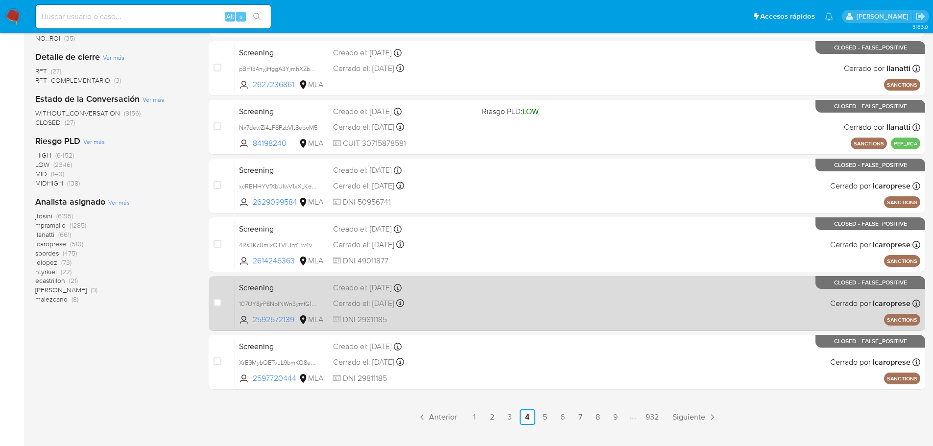
click at [313, 287] on span "Screening" at bounding box center [282, 287] width 86 height 13
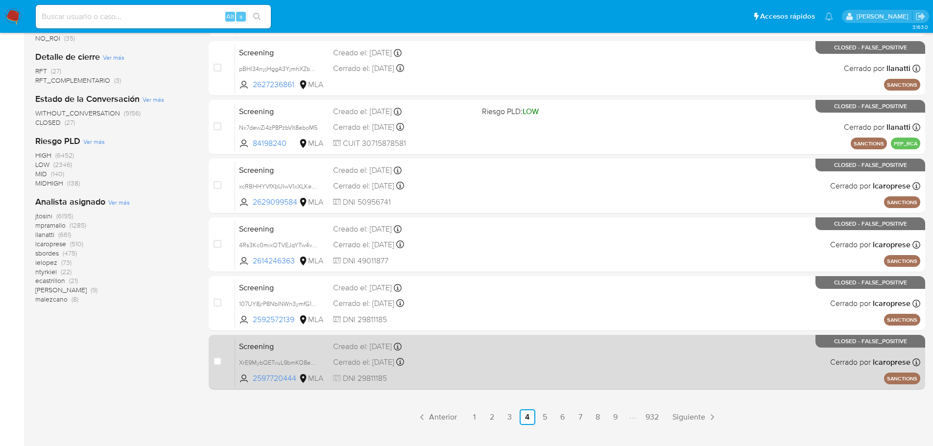
click at [306, 351] on span "Screening" at bounding box center [282, 345] width 86 height 13
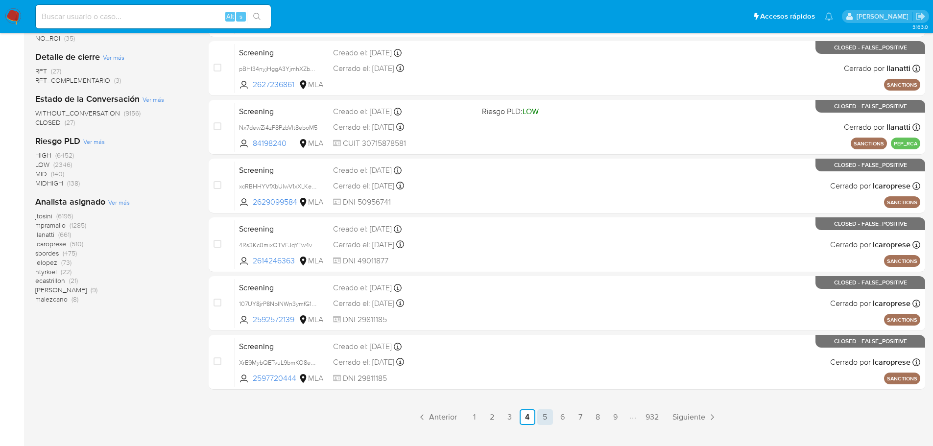
click at [545, 416] on link "5" at bounding box center [545, 417] width 16 height 16
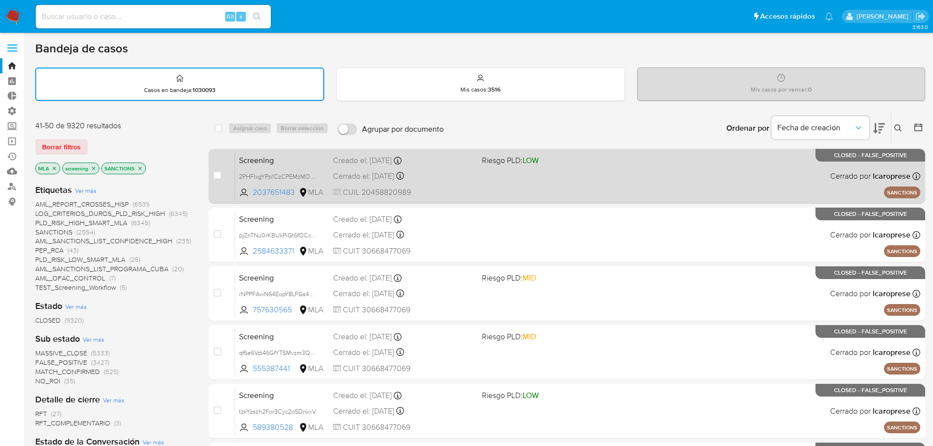
click at [307, 162] on span "Screening" at bounding box center [282, 159] width 86 height 13
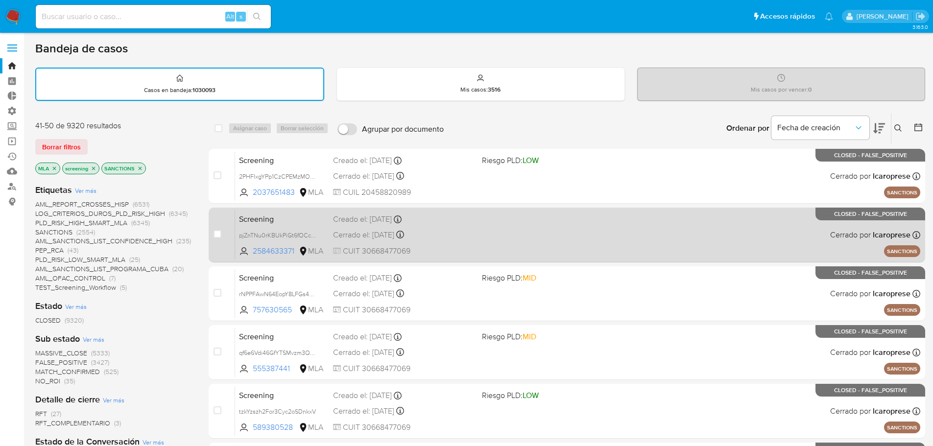
click at [306, 217] on span "Screening" at bounding box center [282, 218] width 86 height 13
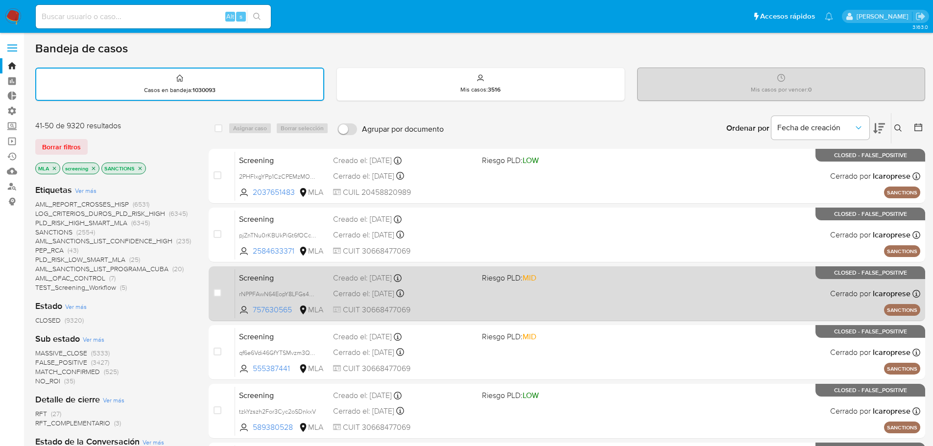
click at [309, 278] on span "Screening" at bounding box center [282, 277] width 86 height 13
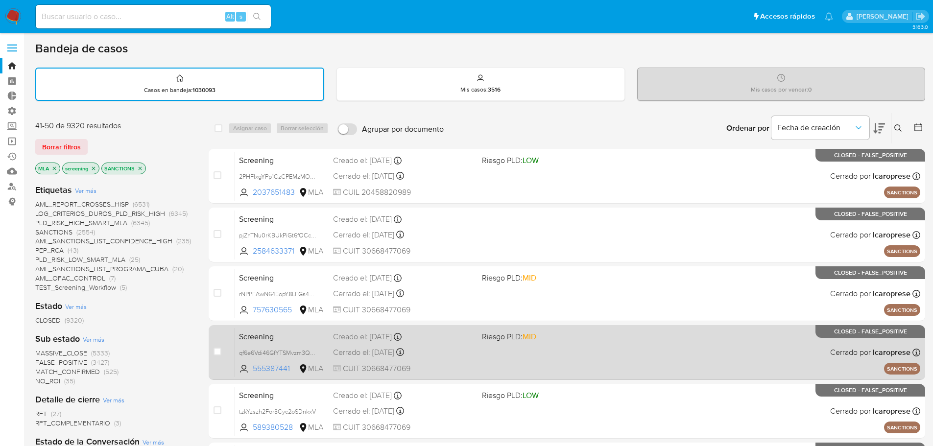
click at [300, 335] on span "Screening" at bounding box center [282, 336] width 86 height 13
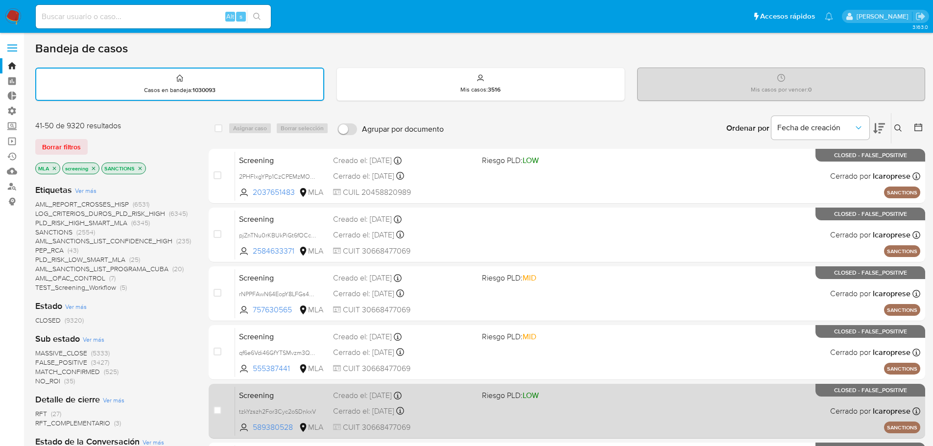
click at [289, 396] on span "Screening" at bounding box center [282, 394] width 86 height 13
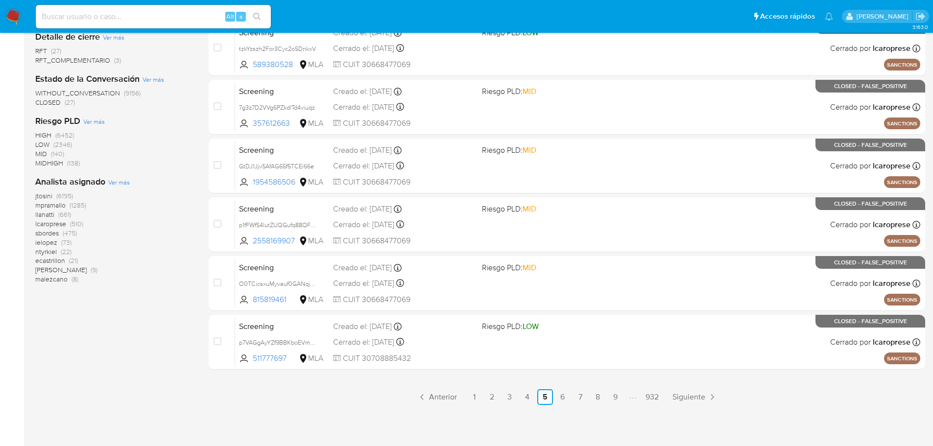
scroll to position [363, 0]
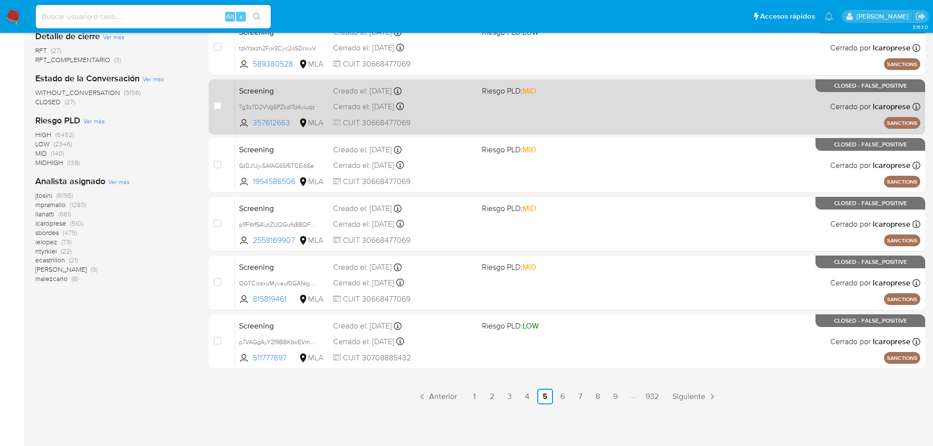
click at [295, 93] on span "Screening" at bounding box center [282, 90] width 86 height 13
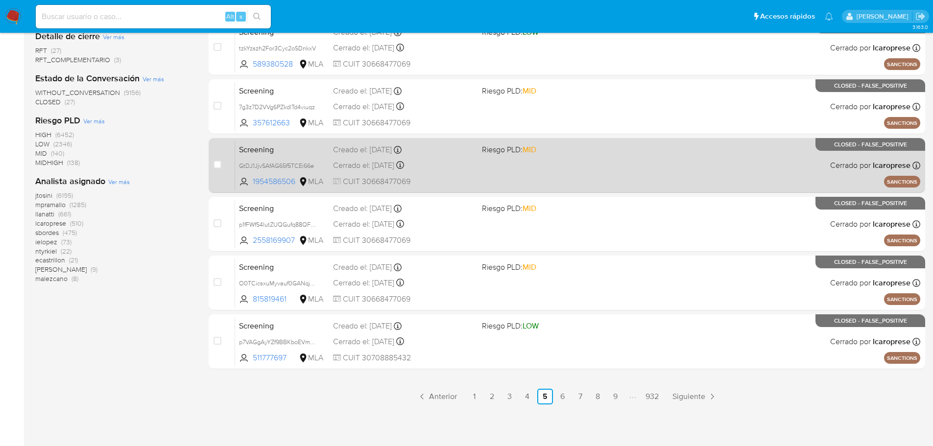
click at [282, 147] on span "Screening" at bounding box center [282, 148] width 86 height 13
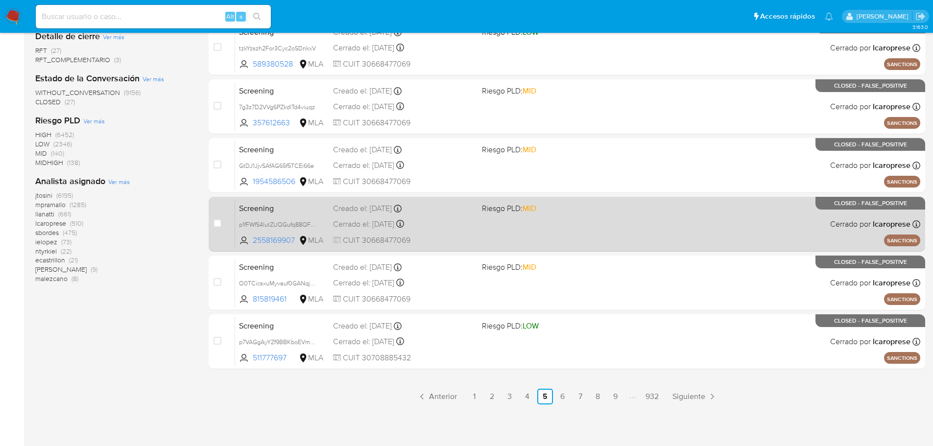
click at [280, 208] on span "Screening" at bounding box center [282, 207] width 86 height 13
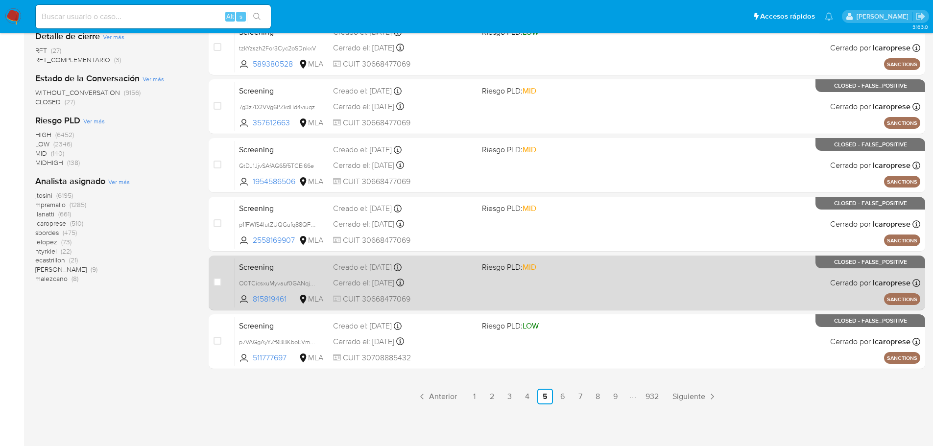
click at [292, 265] on span "Screening" at bounding box center [282, 266] width 86 height 13
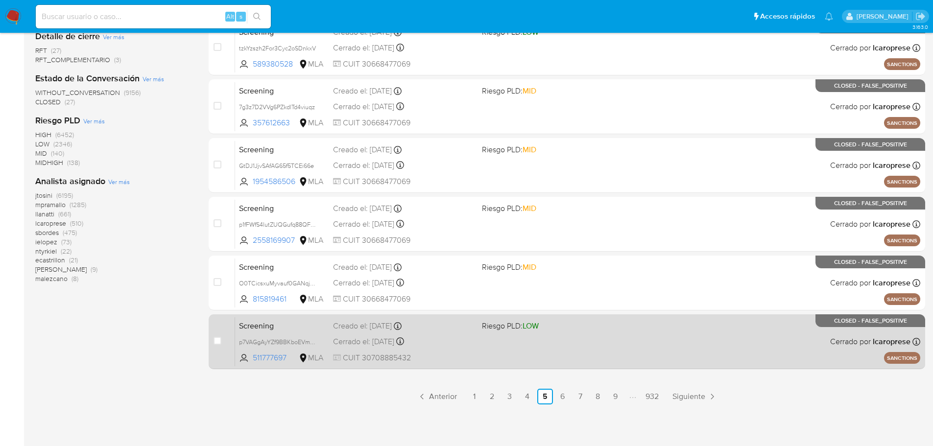
click at [299, 331] on span "Screening" at bounding box center [282, 325] width 86 height 13
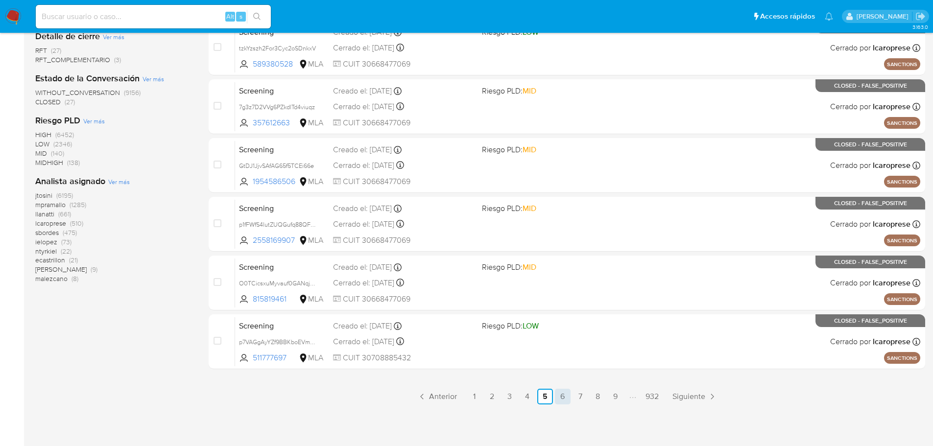
click at [563, 394] on link "6" at bounding box center [563, 397] width 16 height 16
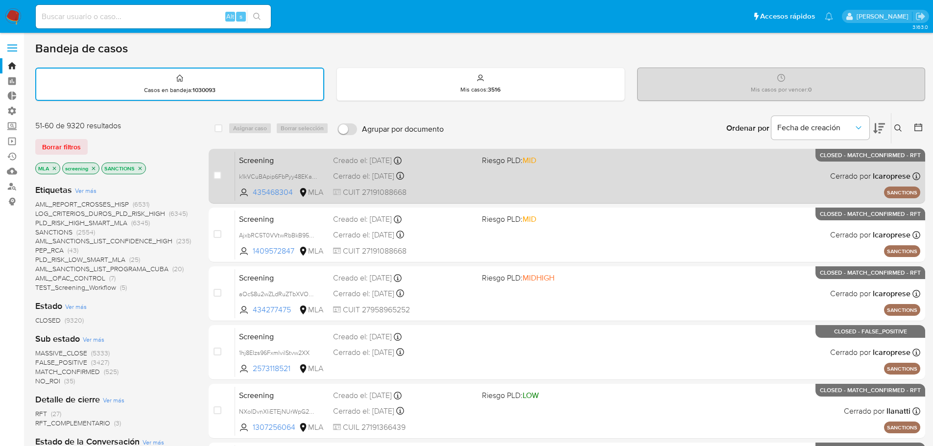
click at [302, 158] on span "Screening" at bounding box center [282, 159] width 86 height 13
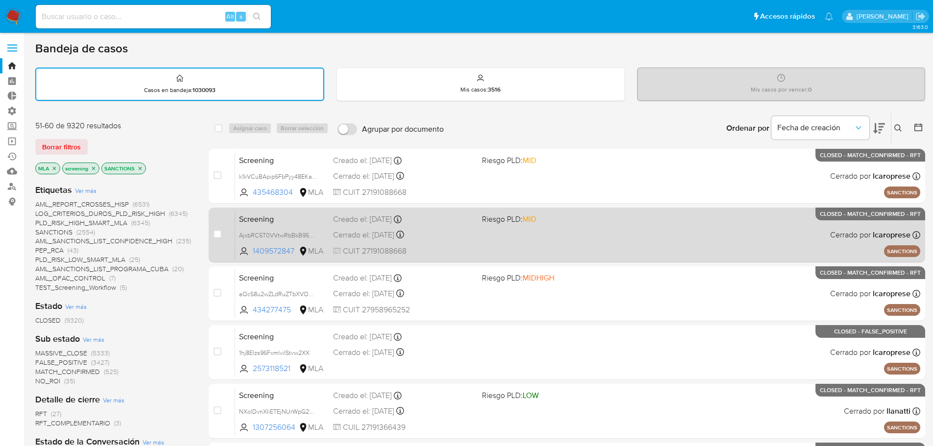
click at [307, 217] on span "Screening" at bounding box center [282, 218] width 86 height 13
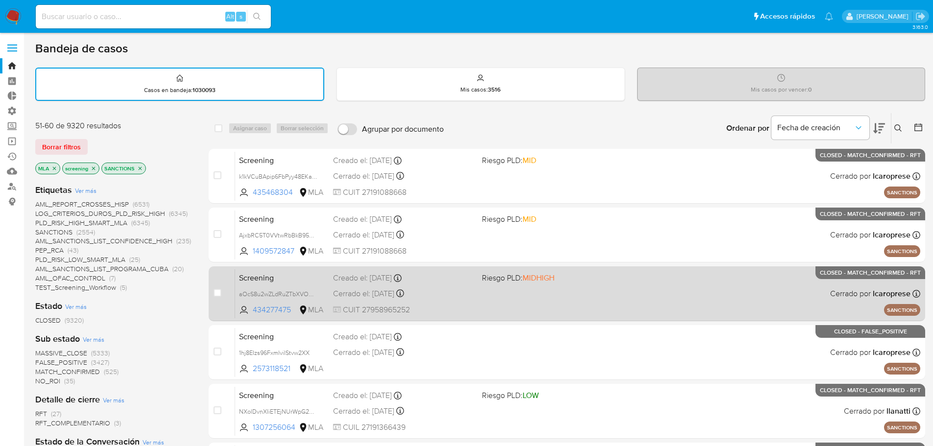
click at [283, 278] on span "Screening" at bounding box center [282, 277] width 86 height 13
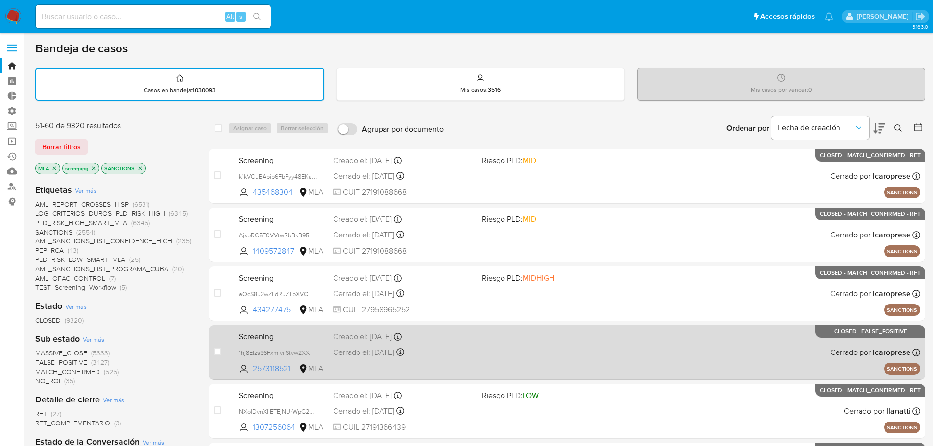
click at [292, 334] on span "Screening" at bounding box center [282, 336] width 86 height 13
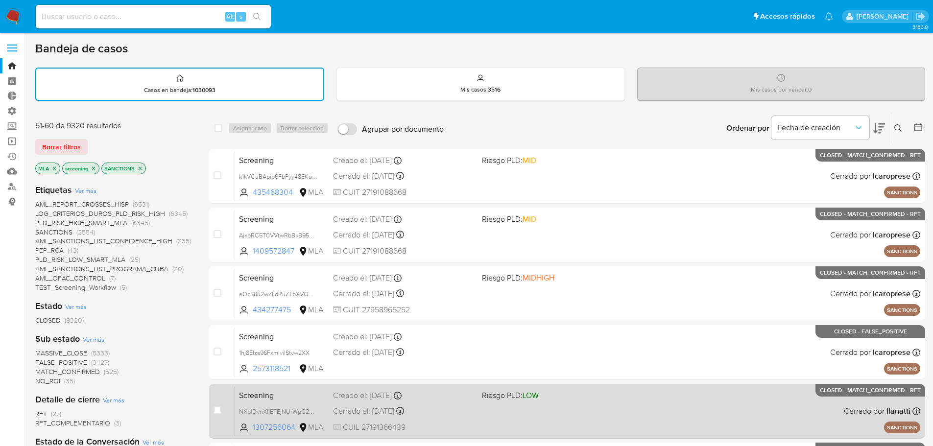
click at [291, 394] on span "Screening" at bounding box center [282, 394] width 86 height 13
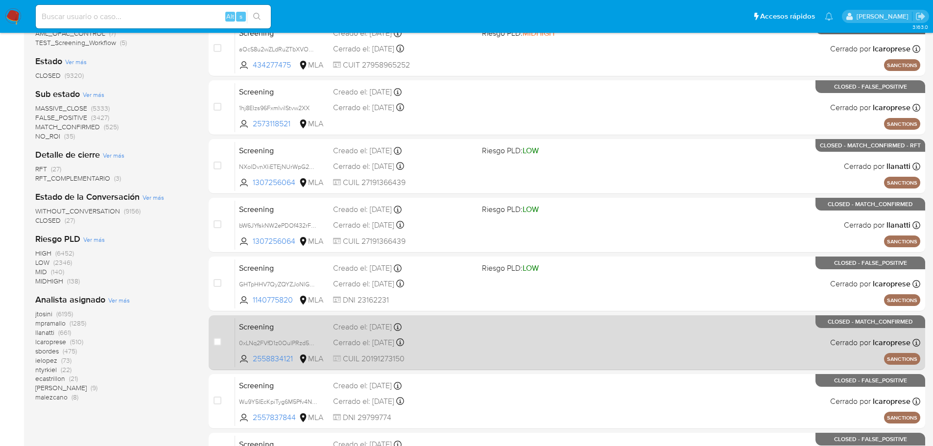
scroll to position [343, 0]
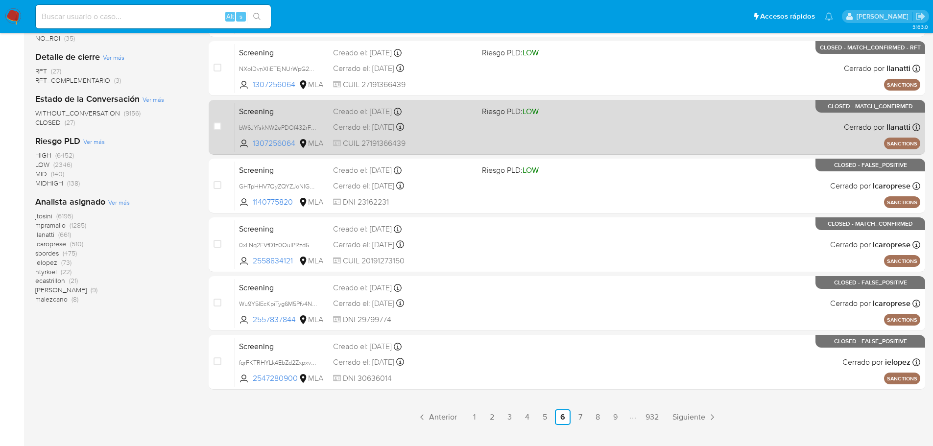
click at [284, 110] on span "Screening" at bounding box center [282, 110] width 86 height 13
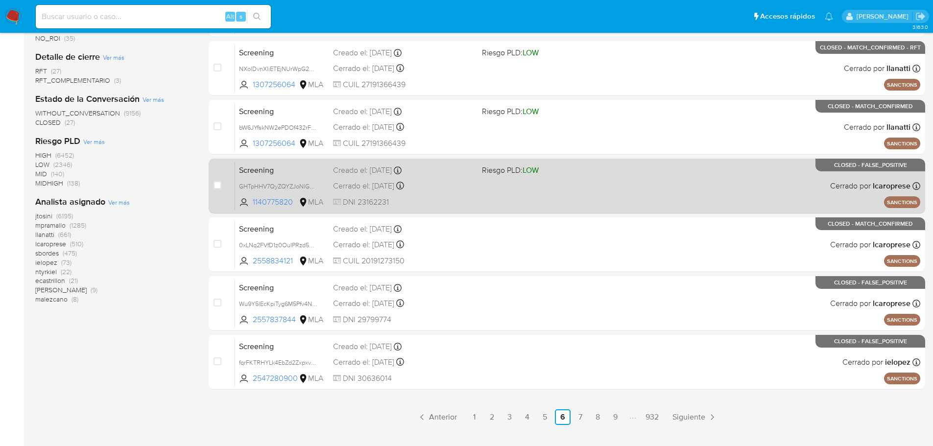
click at [298, 177] on div "Screening GHTpHHV7QyZQYZJoNlGkwhzl 1140775820 MLA Riesgo PLD: LOW Creado el: 16…" at bounding box center [577, 185] width 685 height 49
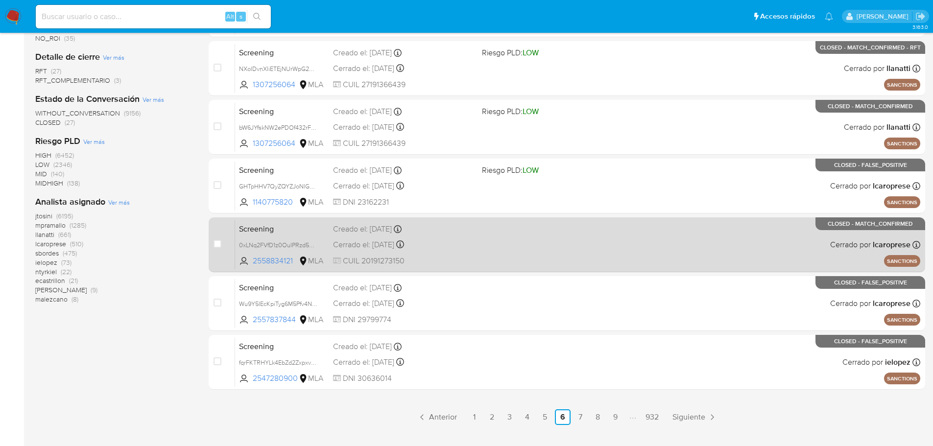
click at [286, 231] on span "Screening" at bounding box center [282, 228] width 86 height 13
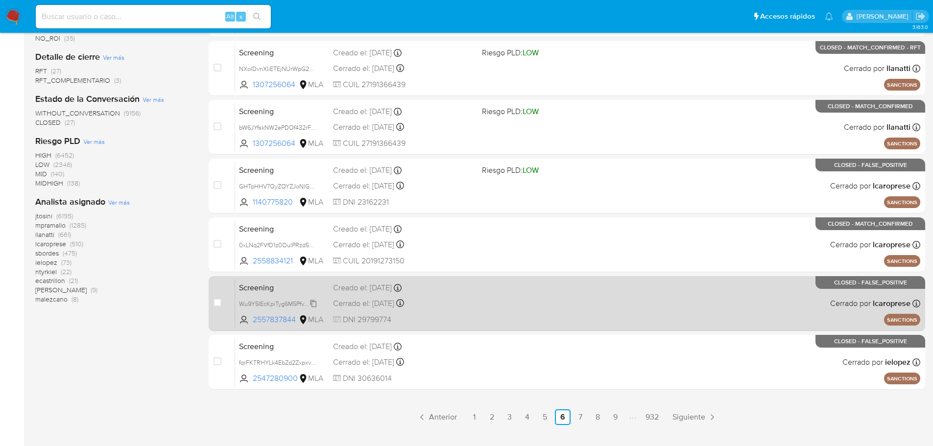
click at [299, 299] on span "Wu9Y5IEcKpiTyg6M5Pfv4Ngn" at bounding box center [279, 303] width 80 height 11
click at [279, 284] on span "Screening" at bounding box center [282, 287] width 86 height 13
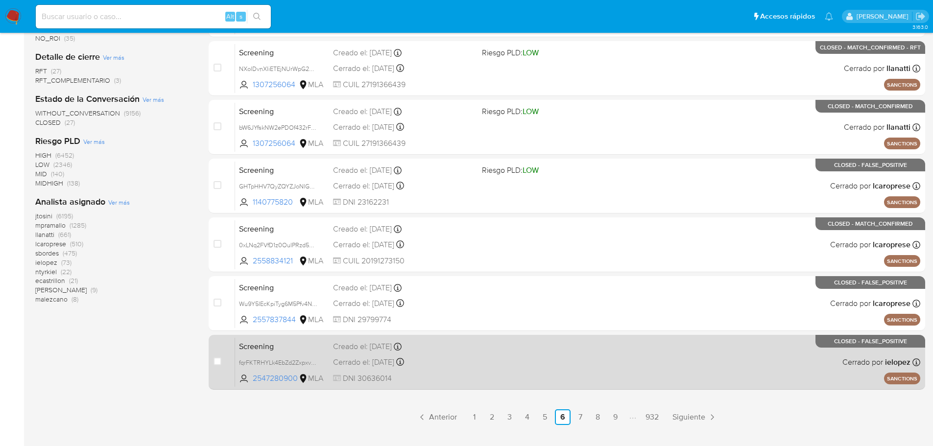
click at [286, 350] on span "Screening" at bounding box center [282, 345] width 86 height 13
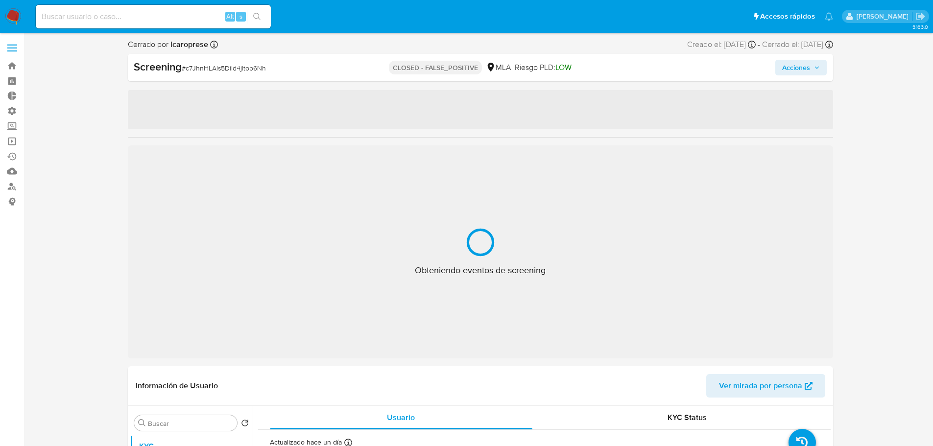
select select "10"
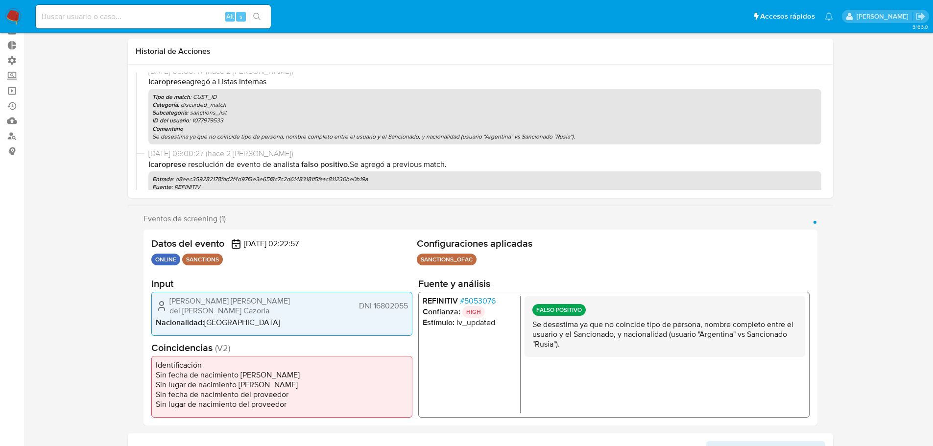
scroll to position [98, 0]
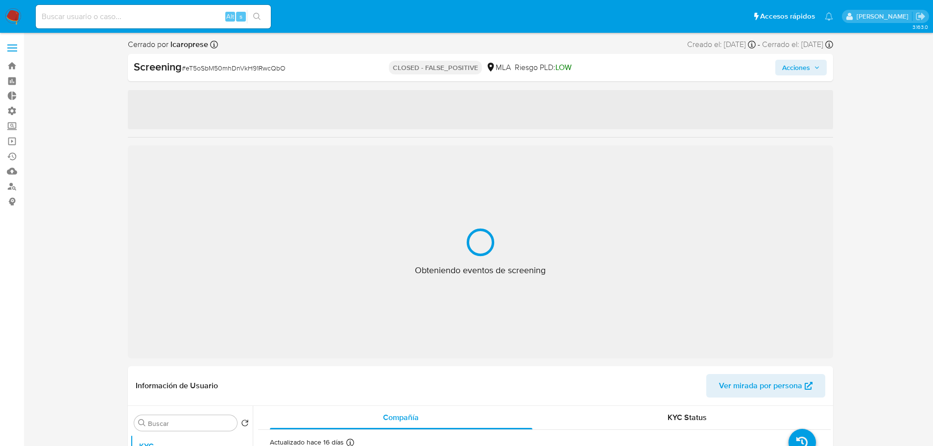
select select "10"
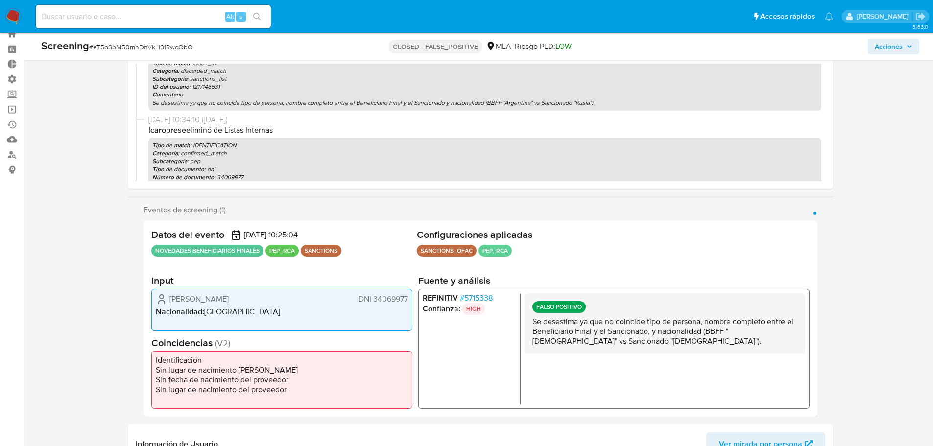
scroll to position [49, 0]
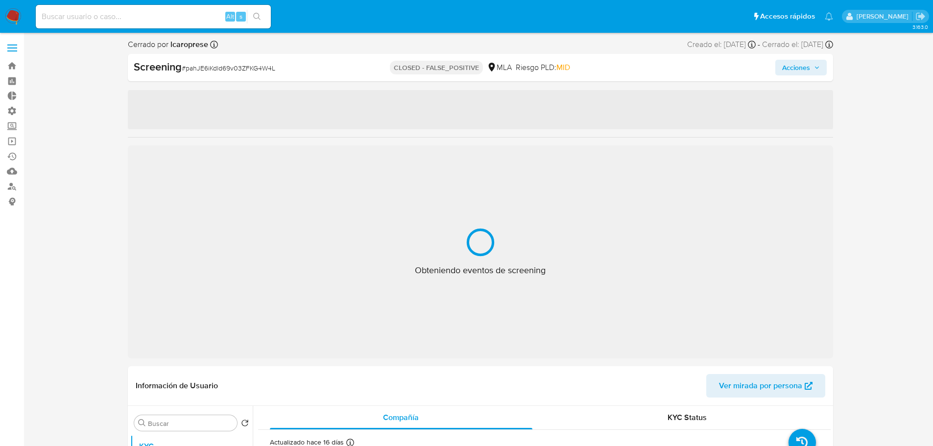
select select "10"
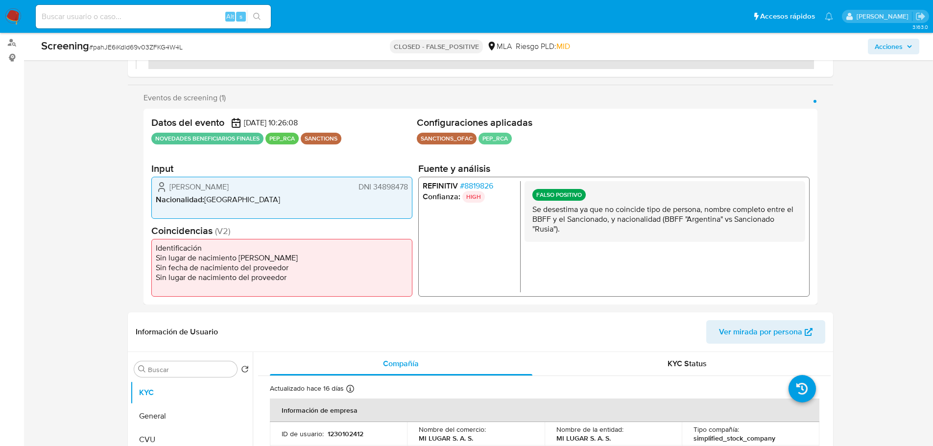
scroll to position [245, 0]
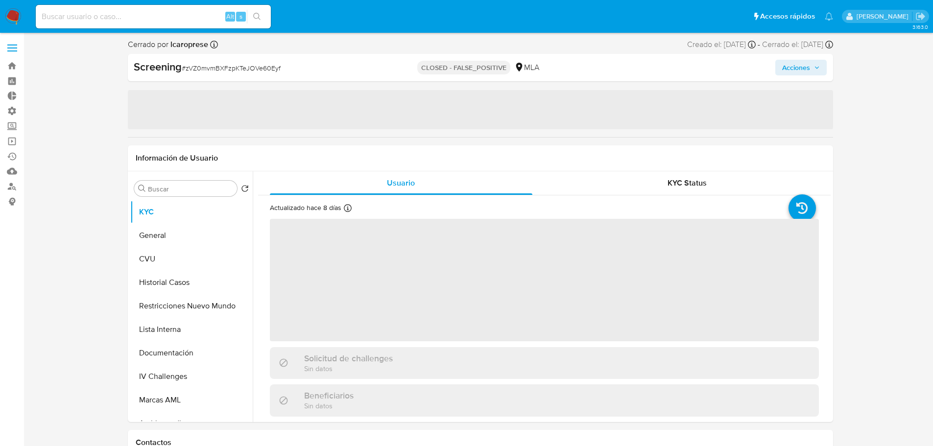
select select "10"
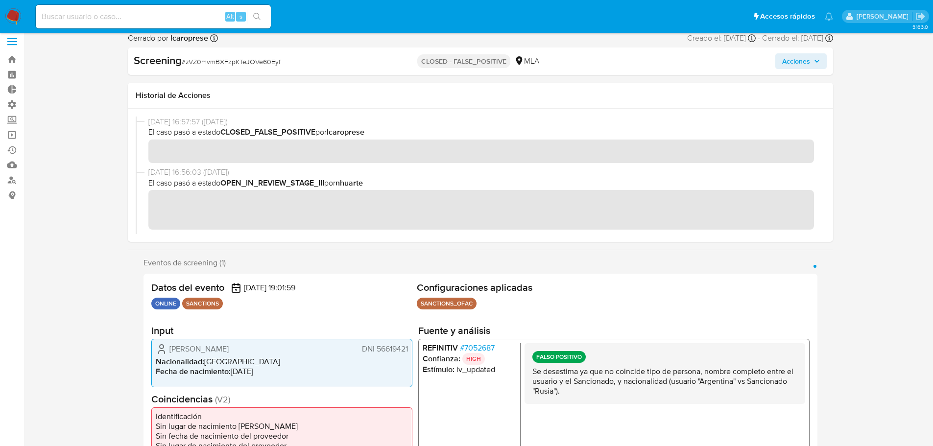
scroll to position [98, 0]
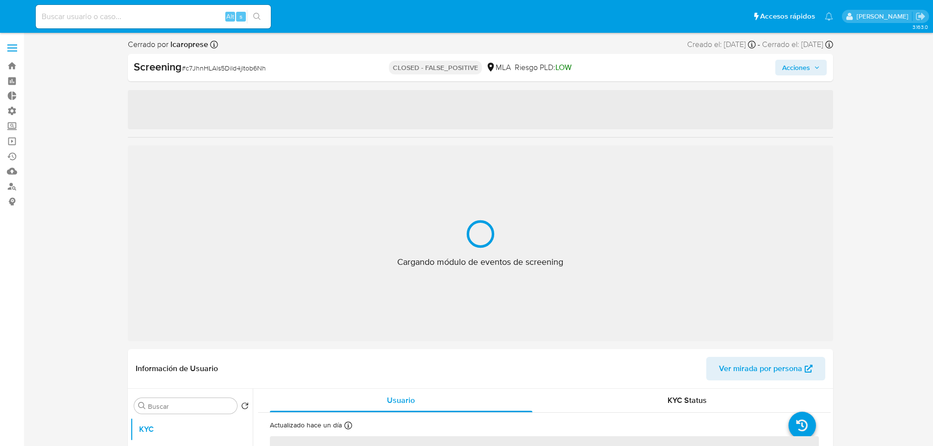
select select "10"
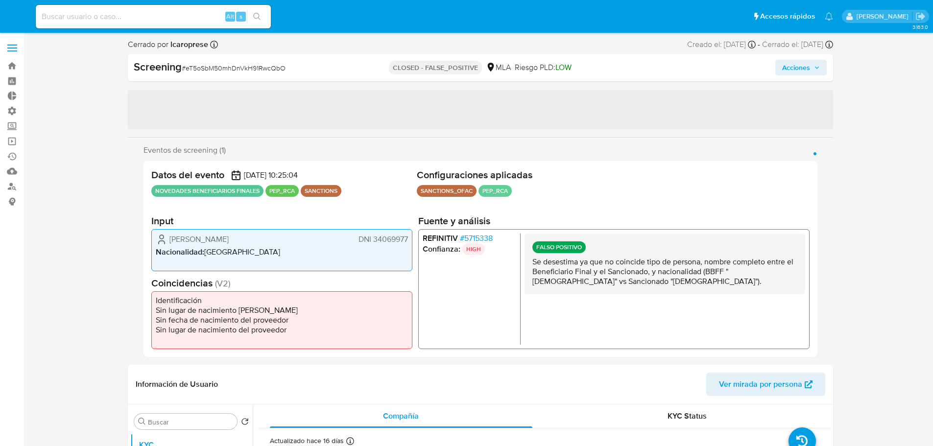
select select "10"
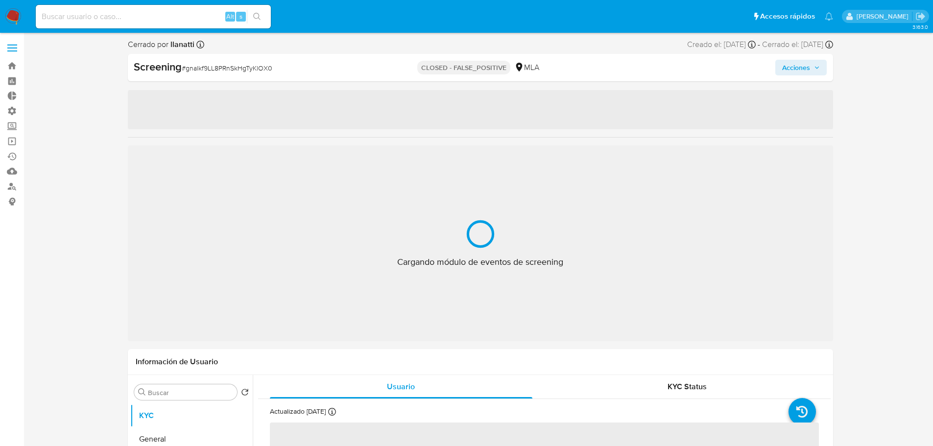
select select "10"
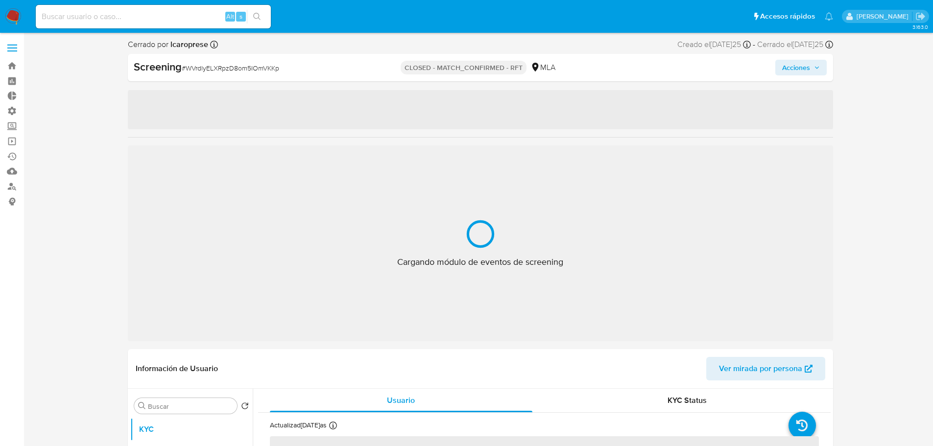
select select "10"
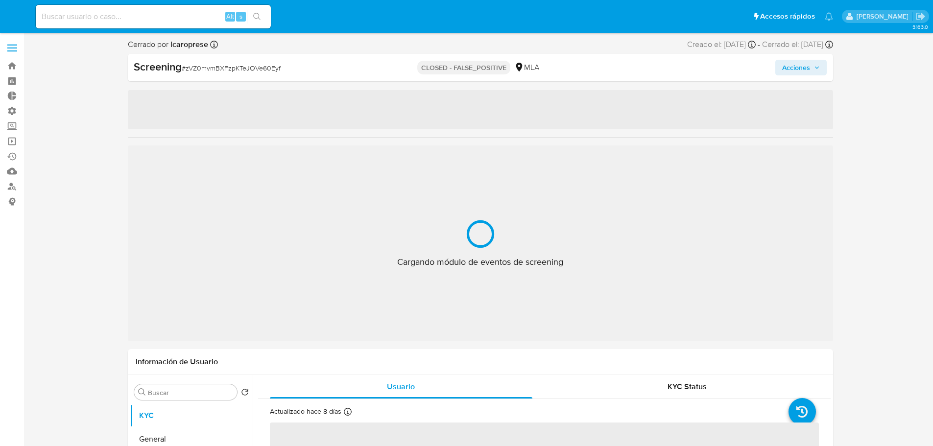
select select "10"
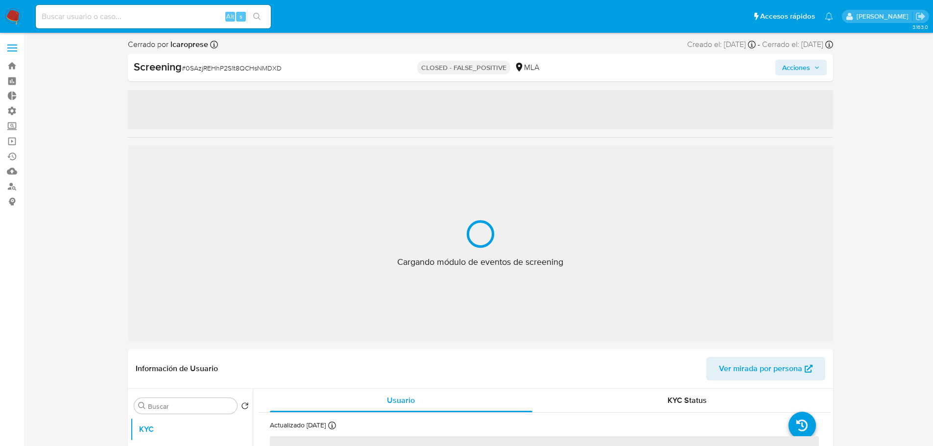
select select "10"
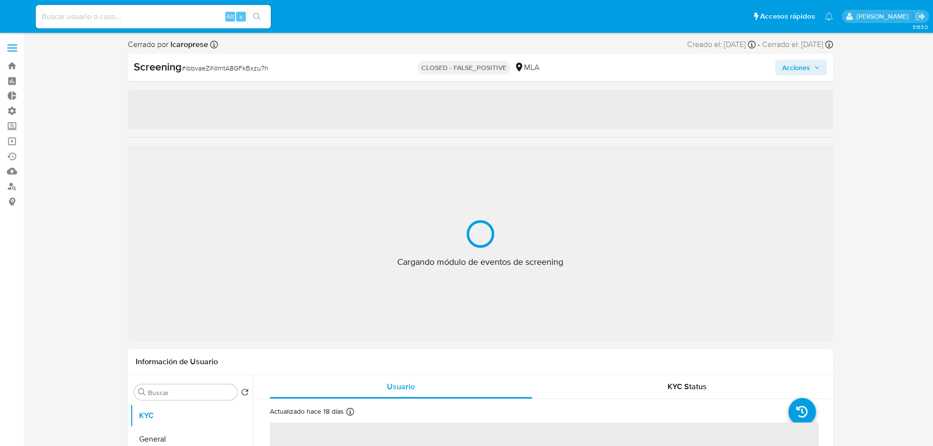
select select "10"
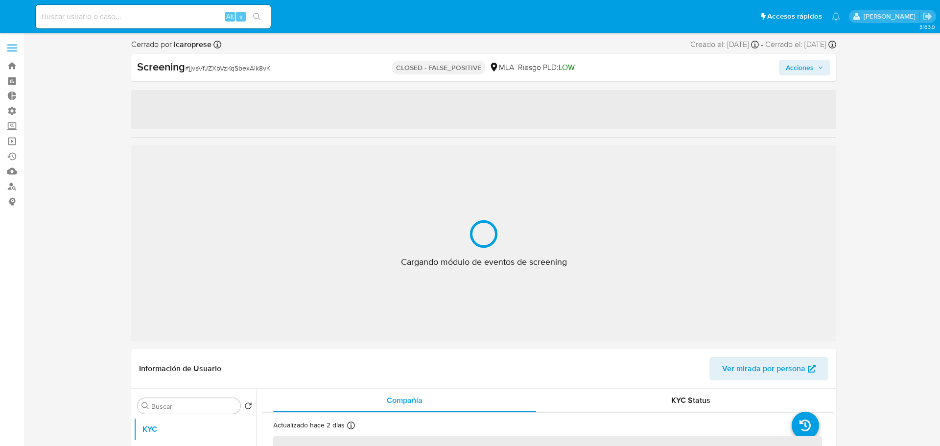
select select "10"
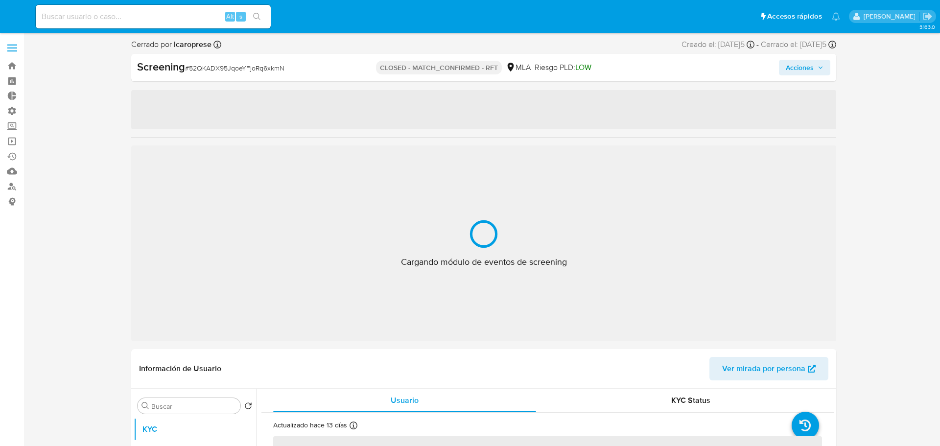
select select "10"
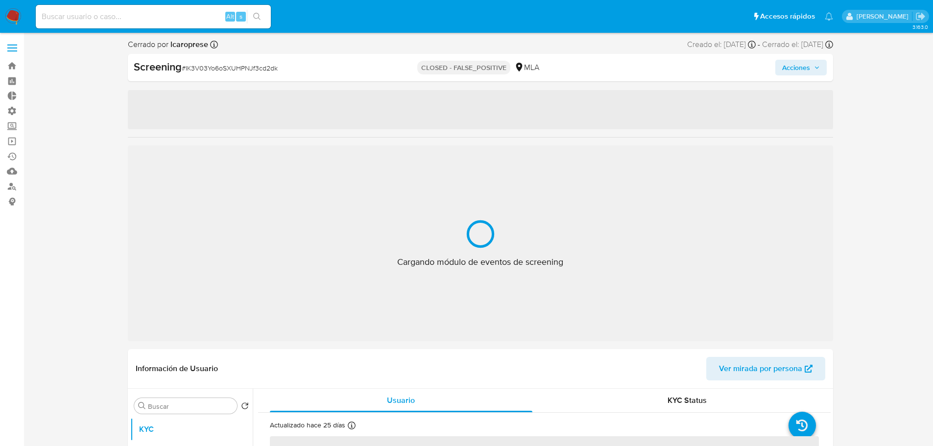
select select "10"
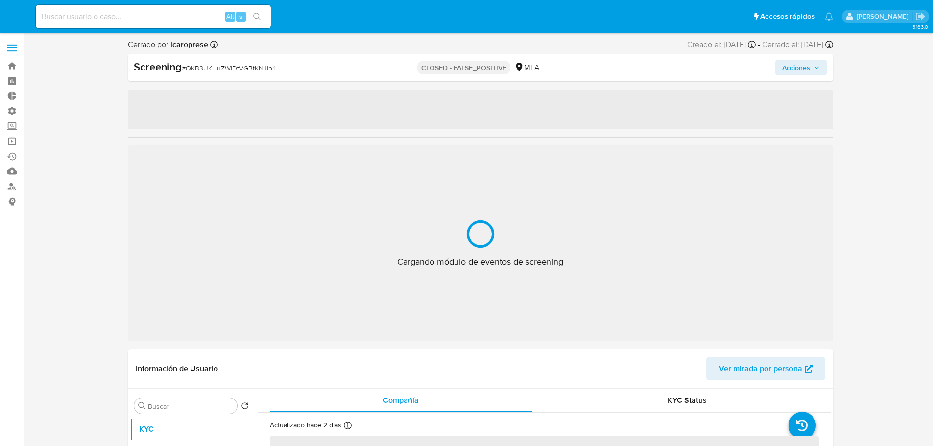
select select "10"
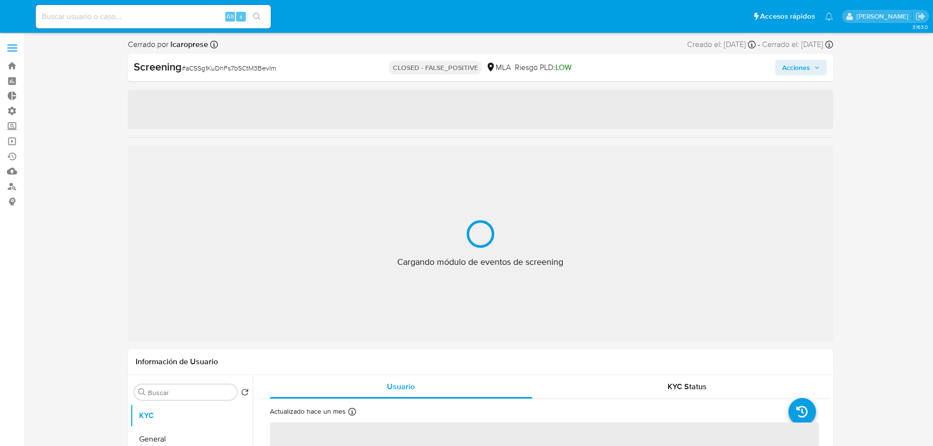
select select "10"
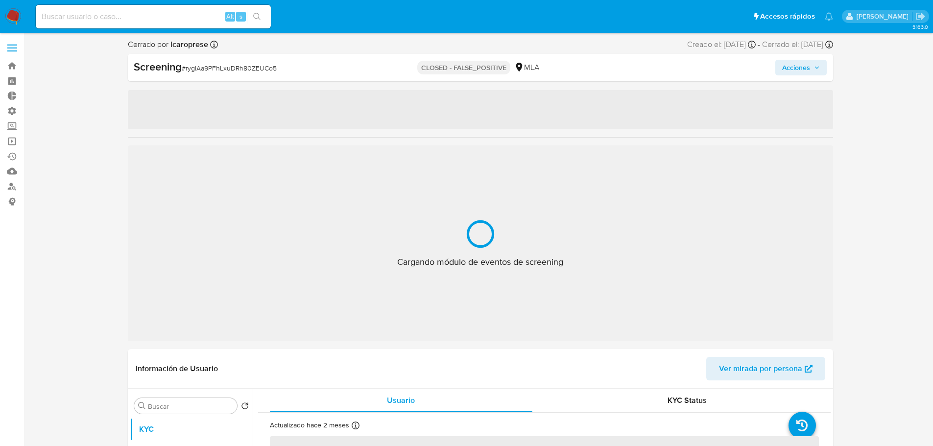
select select "10"
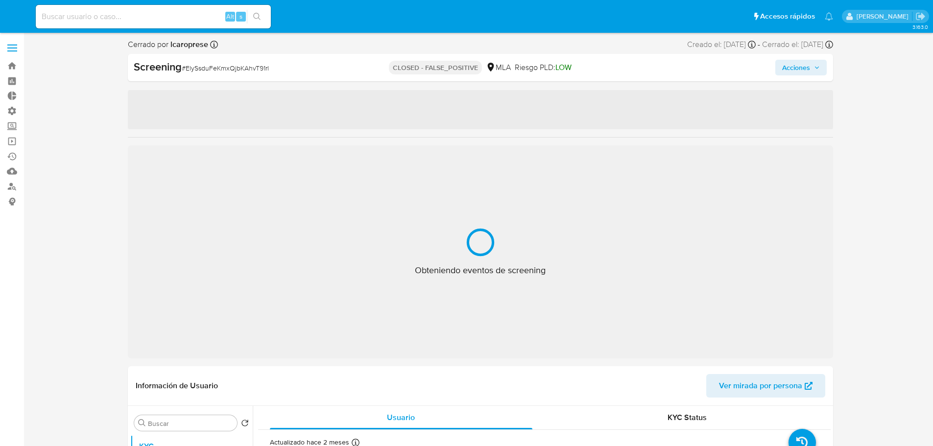
select select "10"
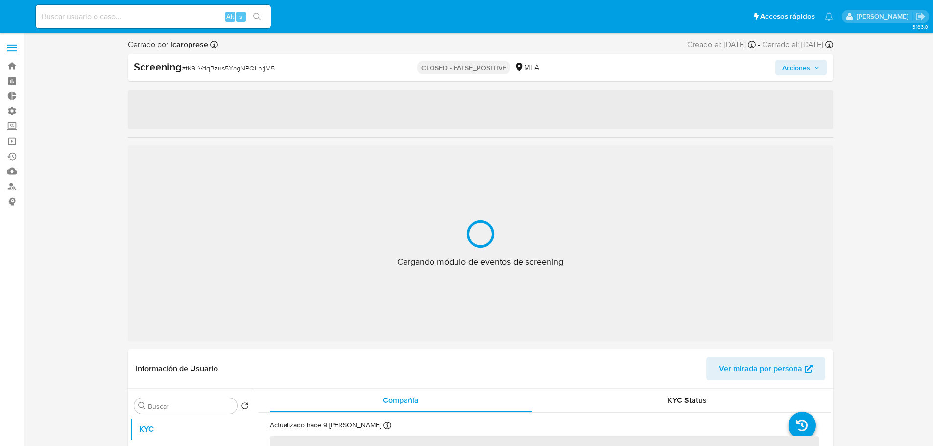
select select "10"
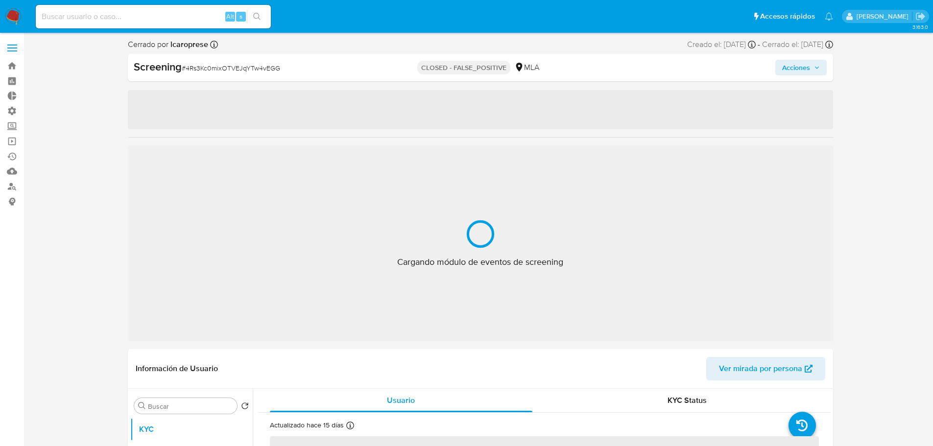
select select "10"
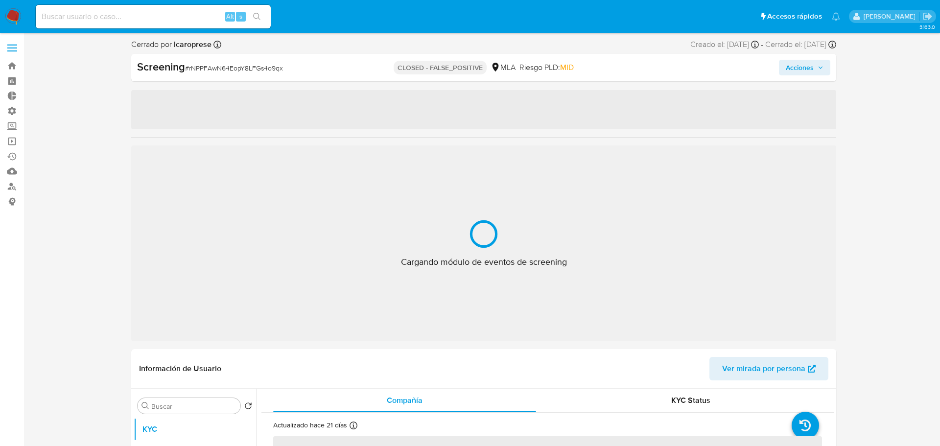
select select "10"
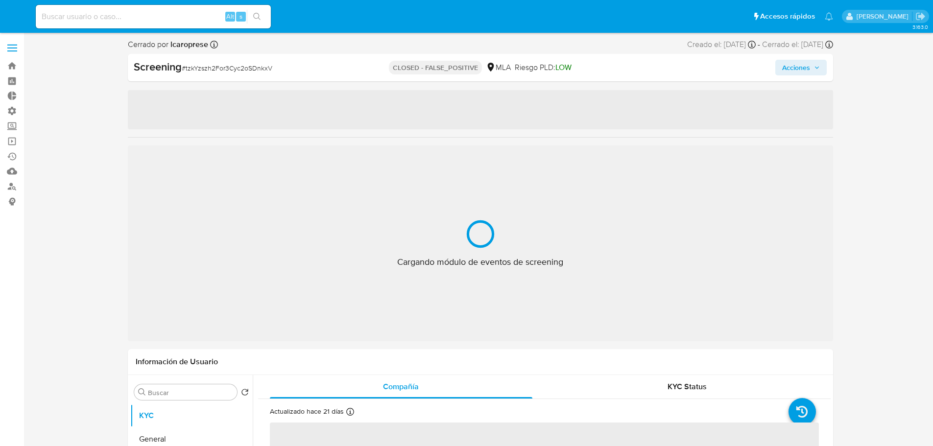
select select "10"
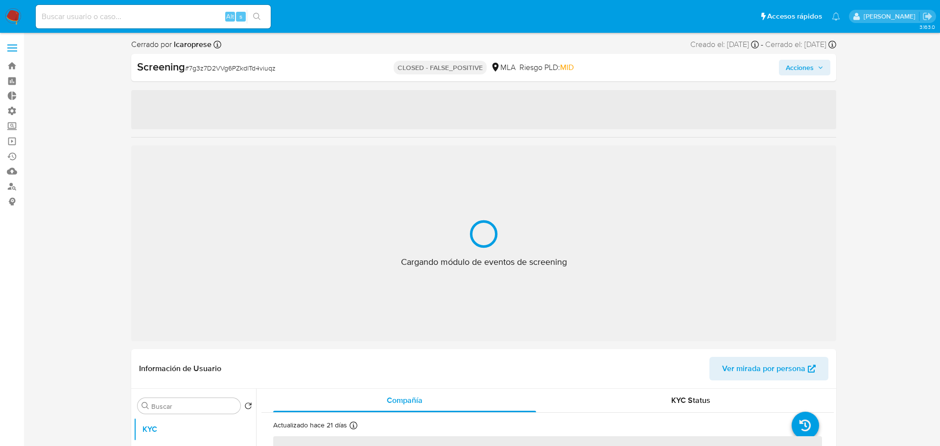
select select "10"
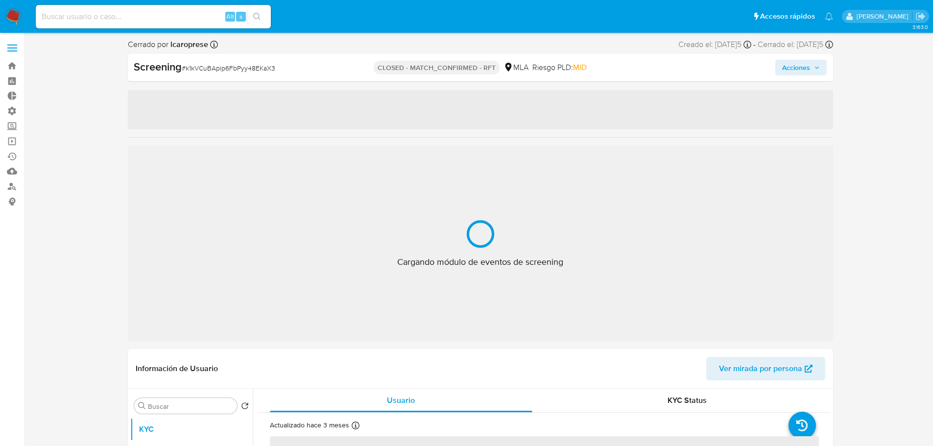
select select "10"
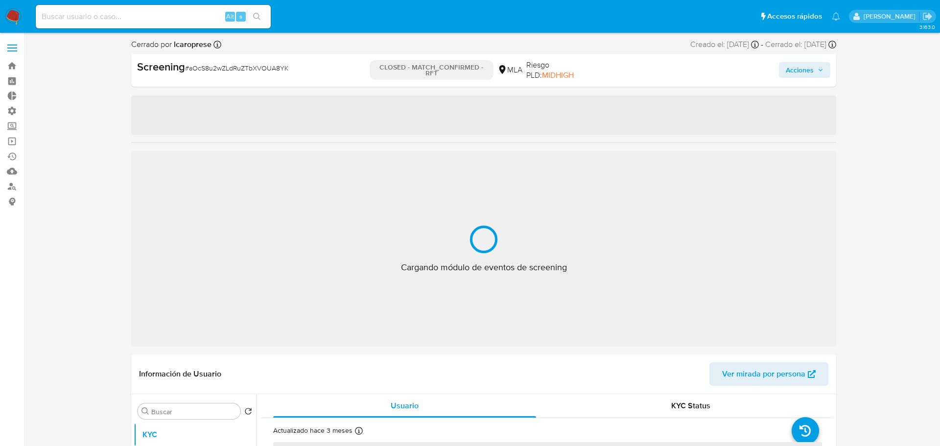
select select "10"
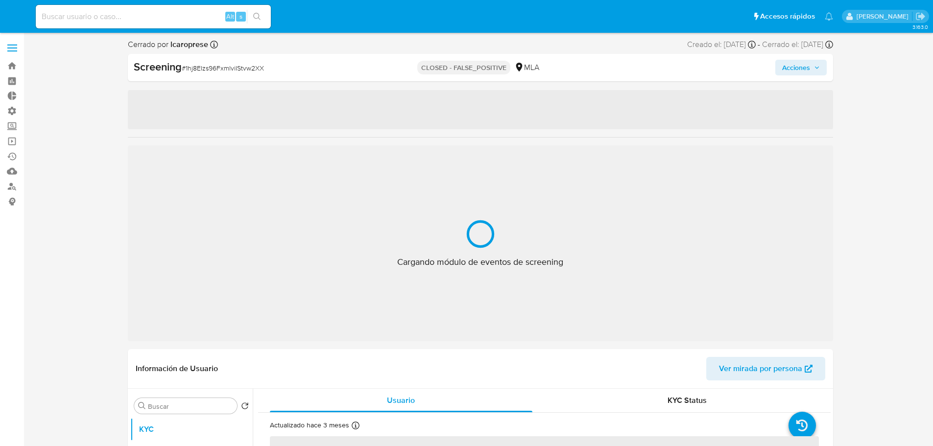
select select "10"
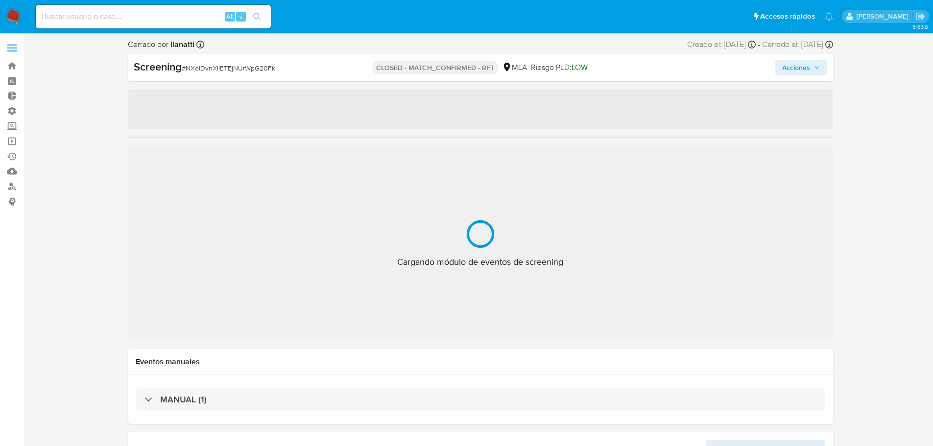
select select "10"
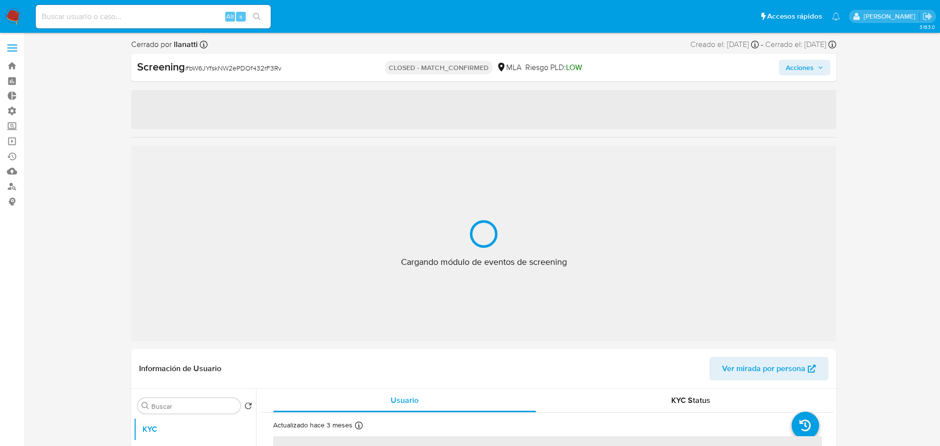
select select "10"
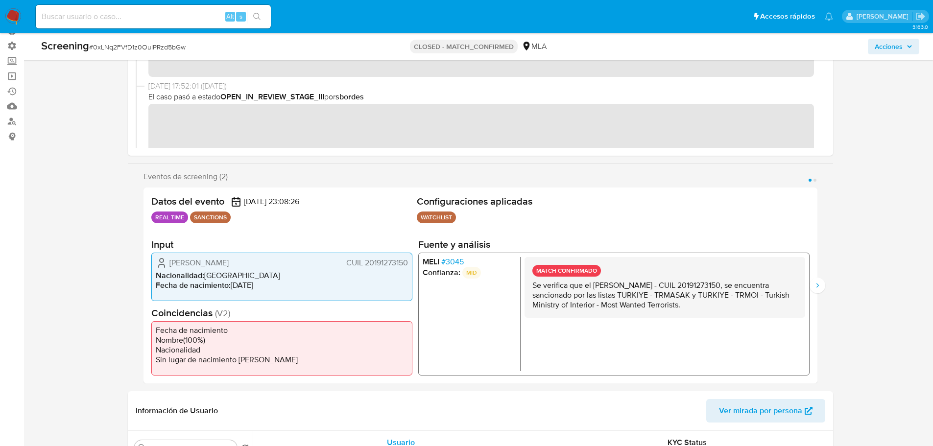
scroll to position [49, 0]
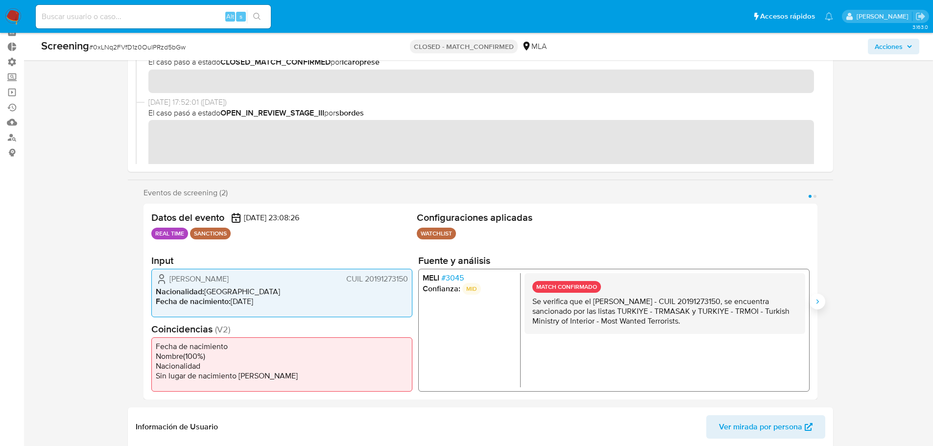
click at [816, 300] on icon "Siguiente" at bounding box center [817, 302] width 8 height 8
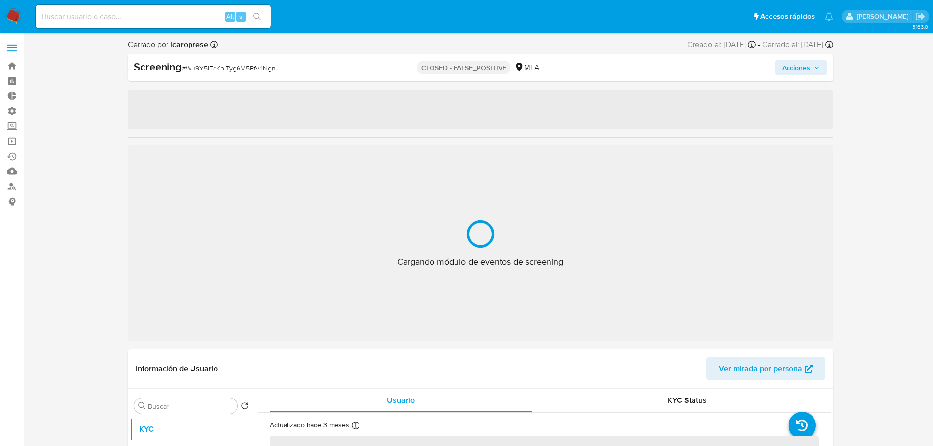
select select "10"
